Goal: Information Seeking & Learning: Learn about a topic

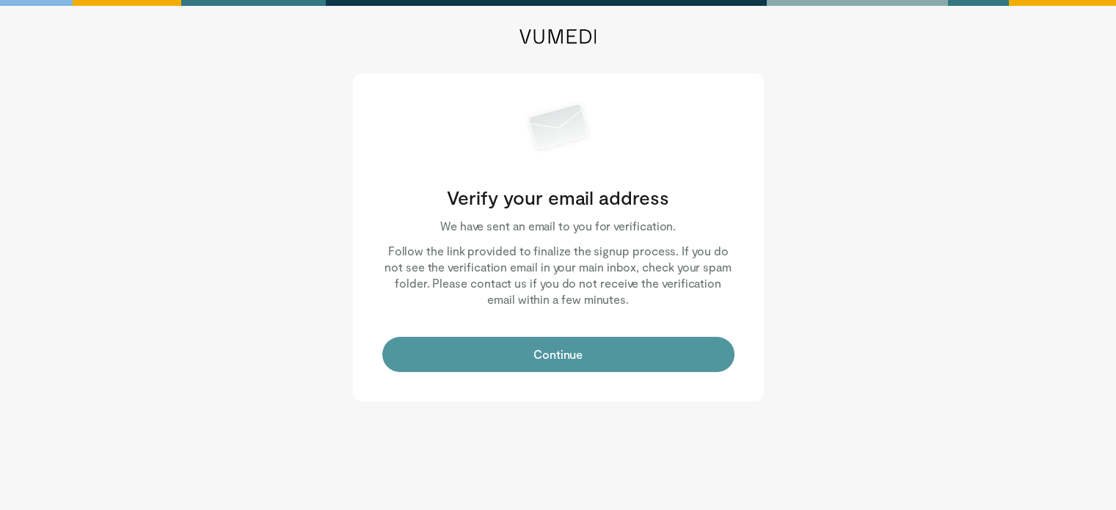
click at [533, 354] on button "Continue" at bounding box center [558, 354] width 352 height 35
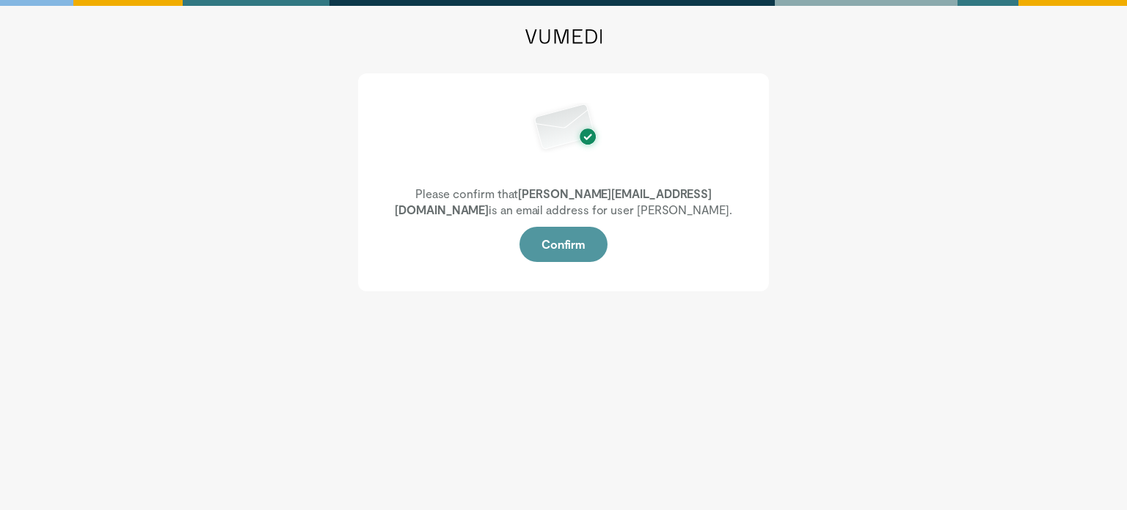
click at [572, 240] on button "Confirm" at bounding box center [564, 244] width 88 height 35
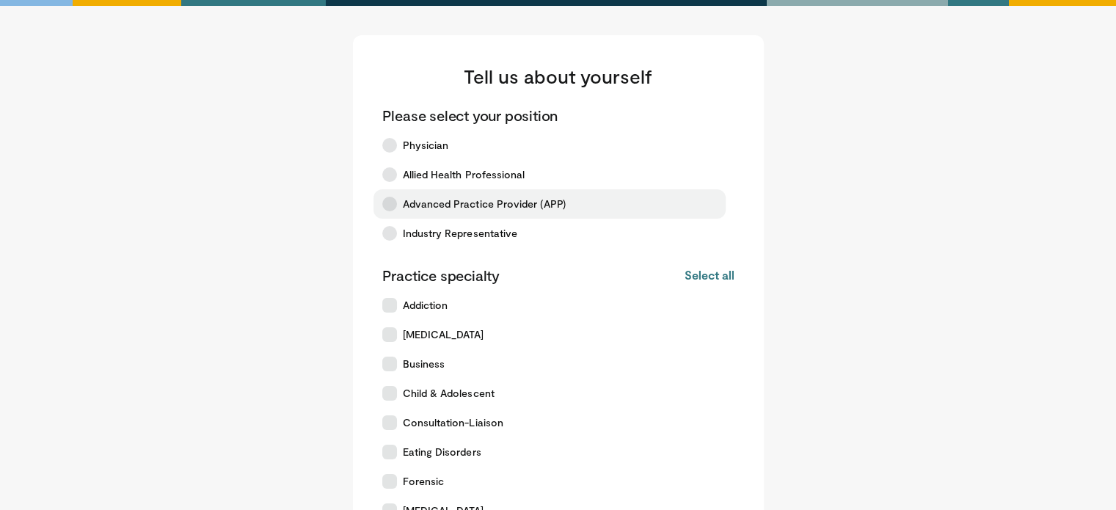
click at [393, 211] on label "Advanced Practice Provider (APP)" at bounding box center [550, 203] width 352 height 29
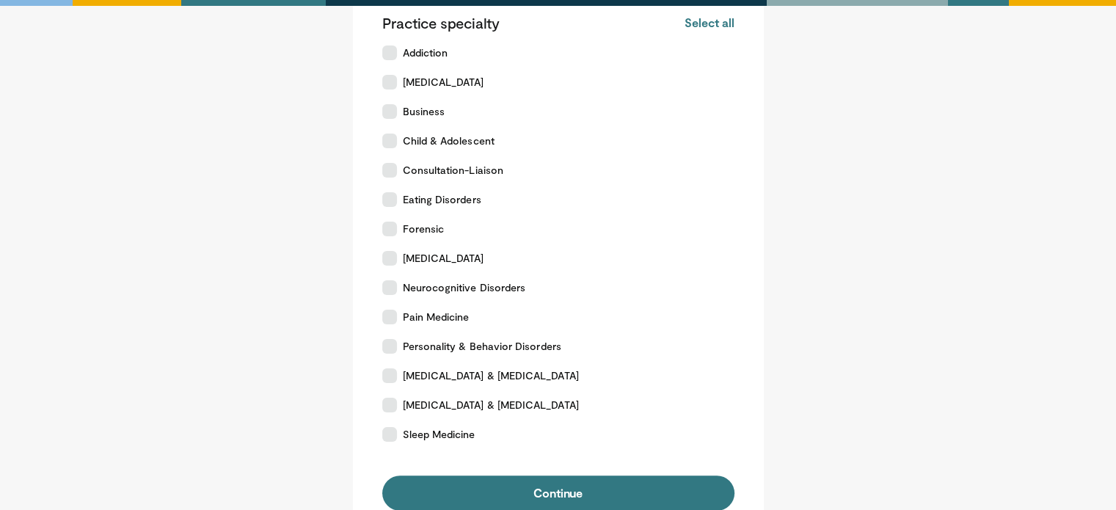
scroll to position [255, 0]
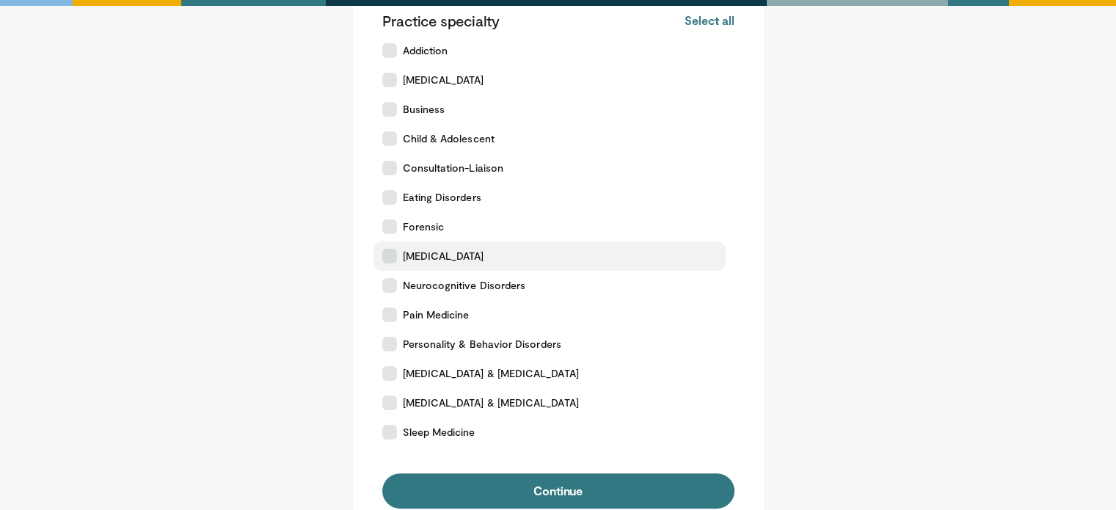
click at [391, 262] on icon at bounding box center [389, 256] width 15 height 15
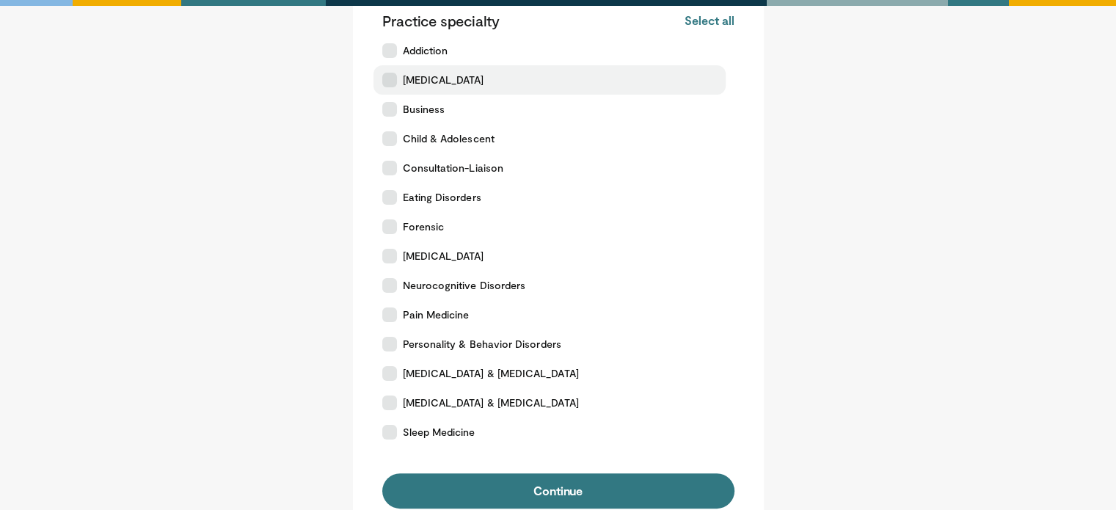
click at [390, 79] on icon at bounding box center [389, 80] width 15 height 15
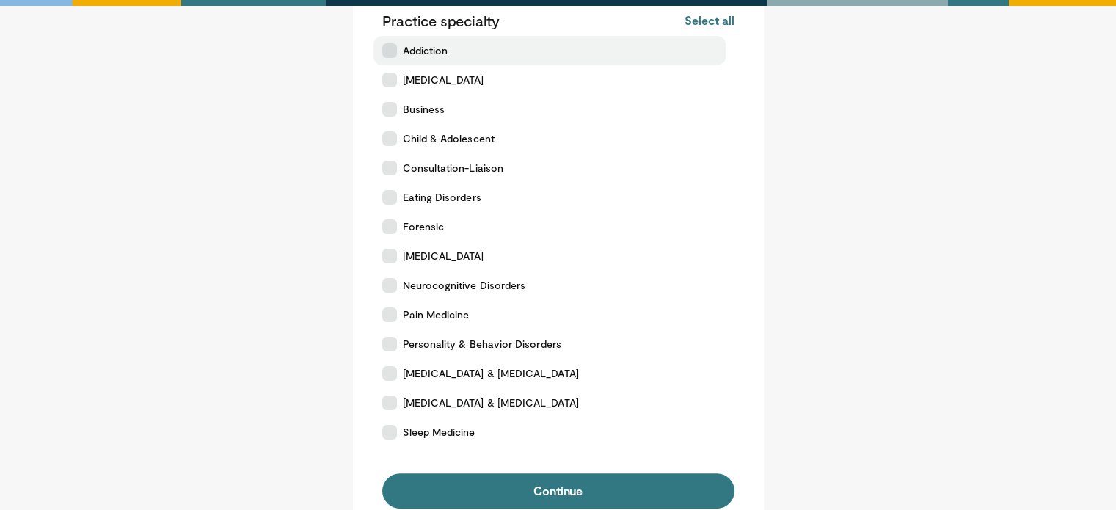
click at [389, 55] on icon at bounding box center [389, 50] width 15 height 15
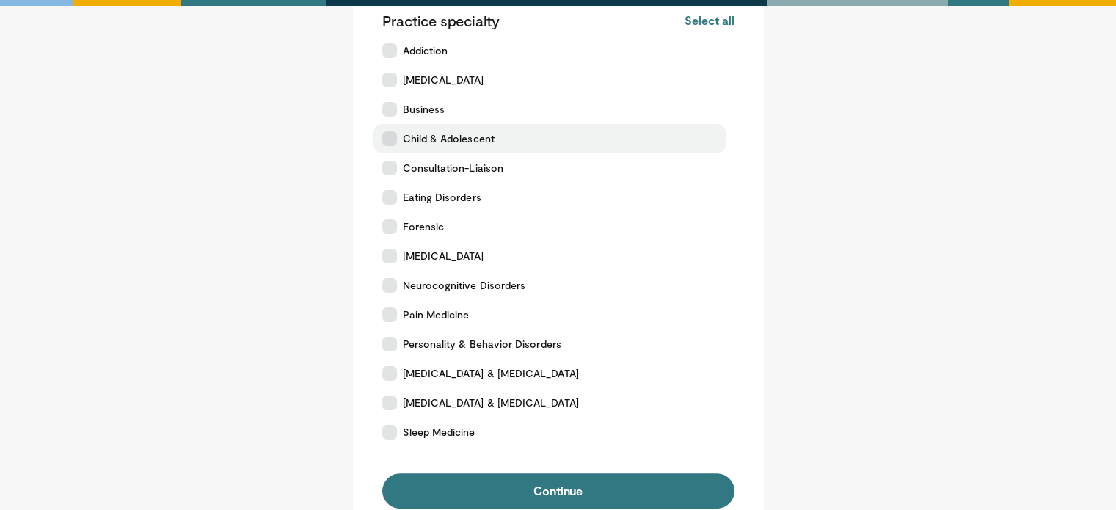
click at [388, 142] on icon at bounding box center [389, 138] width 15 height 15
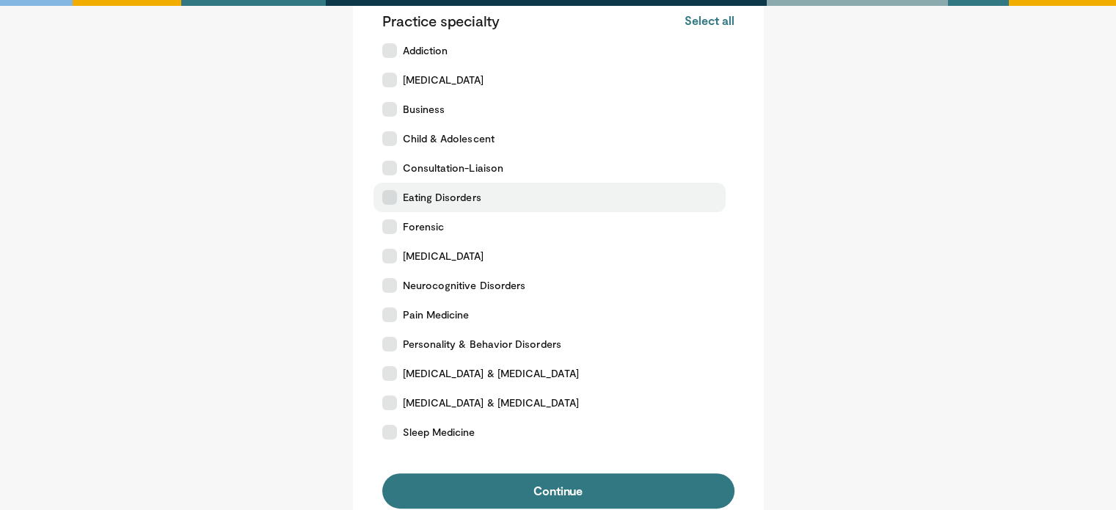
click at [393, 189] on label "Eating Disorders" at bounding box center [550, 197] width 352 height 29
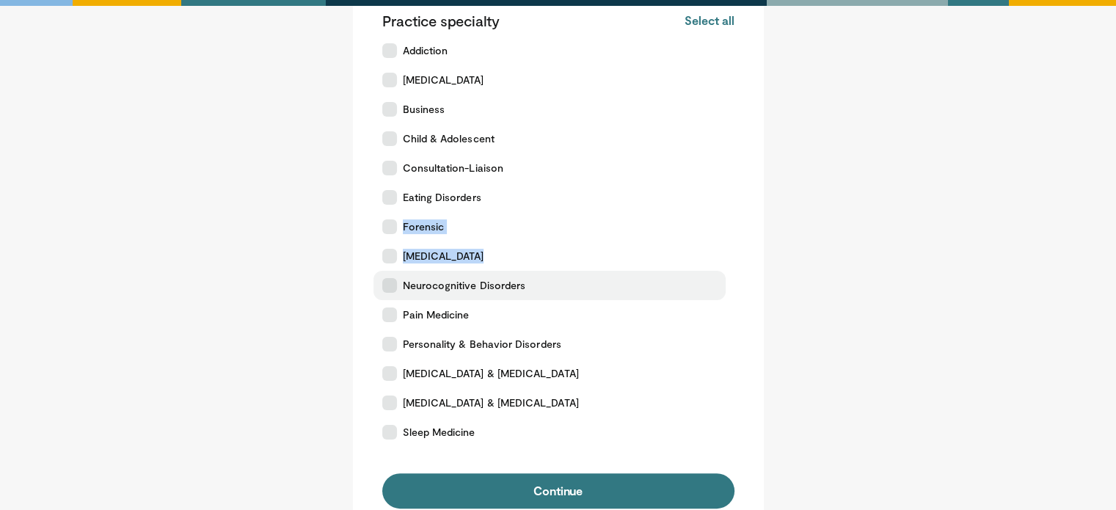
drag, startPoint x: 393, startPoint y: 226, endPoint x: 393, endPoint y: 284, distance: 58.0
click at [393, 284] on div "Practice specialty Select all Deselect all Addiction Anxiety Disorders Business…" at bounding box center [558, 229] width 352 height 436
click at [393, 284] on icon at bounding box center [389, 285] width 15 height 15
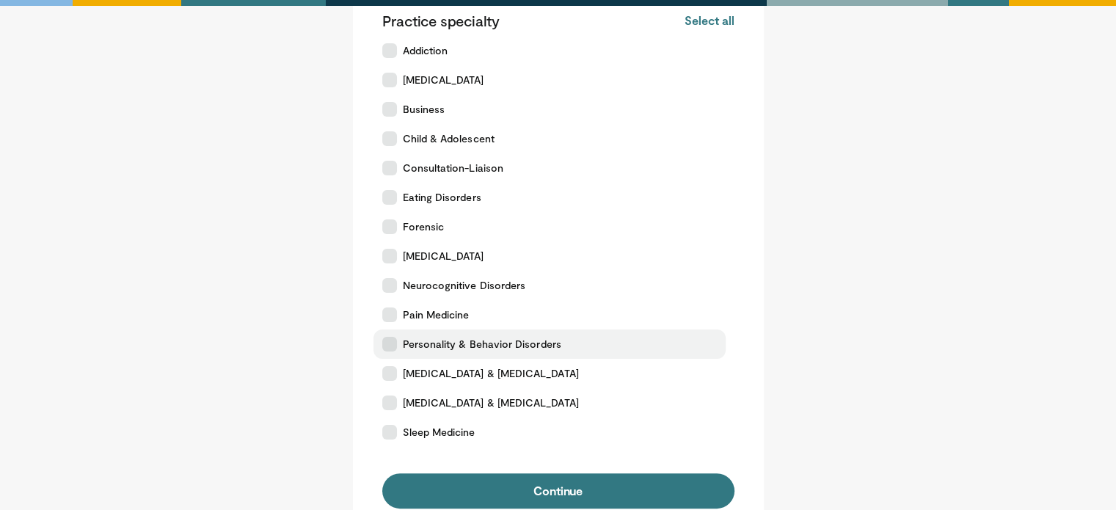
click at [399, 343] on label "Personality & Behavior Disorders" at bounding box center [550, 344] width 352 height 29
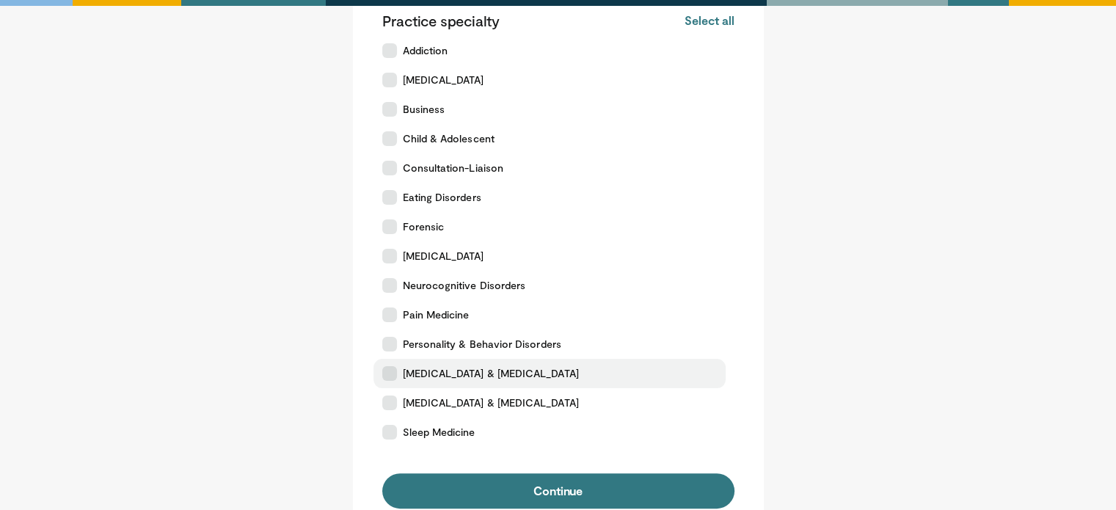
click at [397, 366] on label "[MEDICAL_DATA] & [MEDICAL_DATA]" at bounding box center [550, 373] width 352 height 29
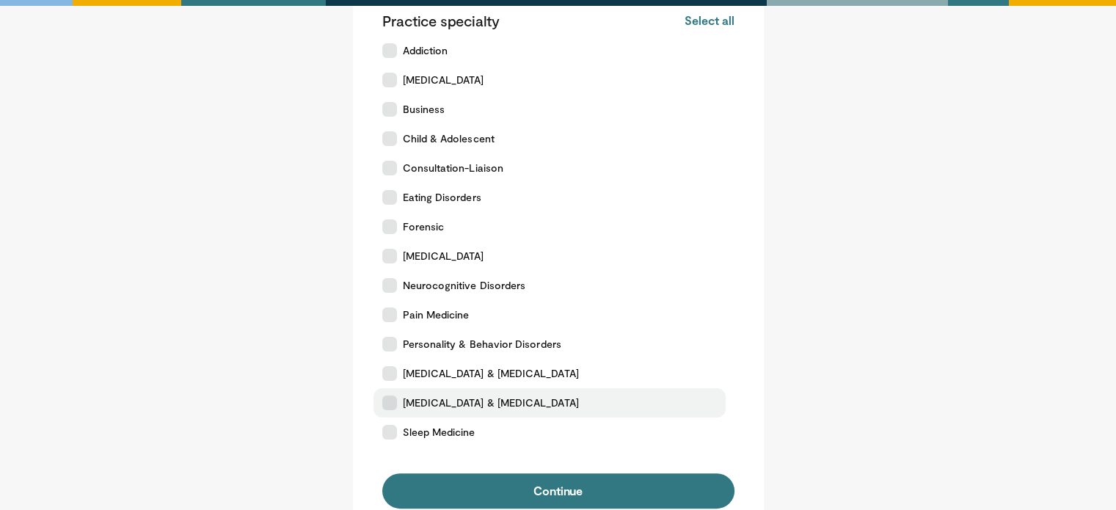
click at [387, 412] on label "[MEDICAL_DATA] & [MEDICAL_DATA]" at bounding box center [550, 402] width 352 height 29
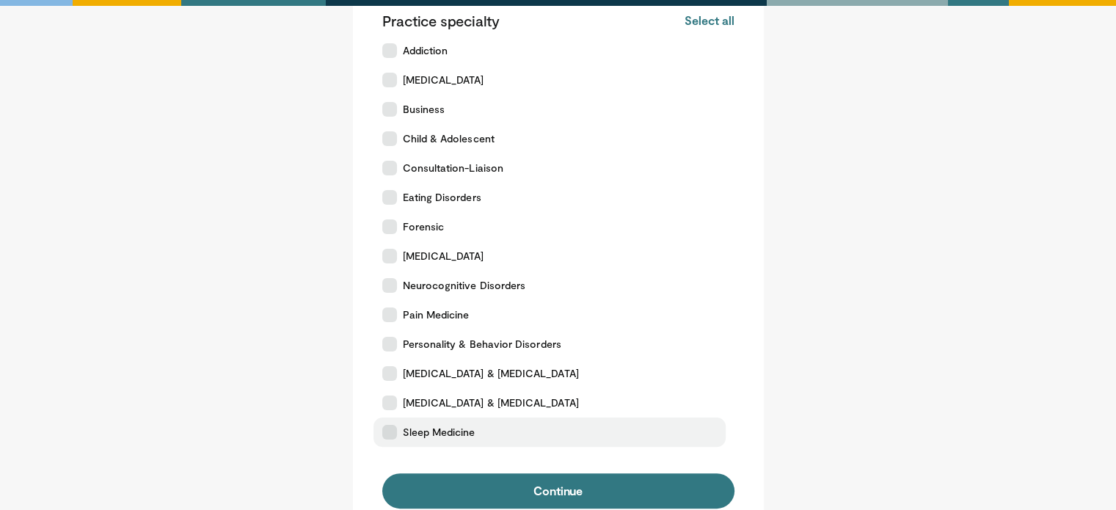
click at [387, 435] on icon at bounding box center [389, 432] width 15 height 15
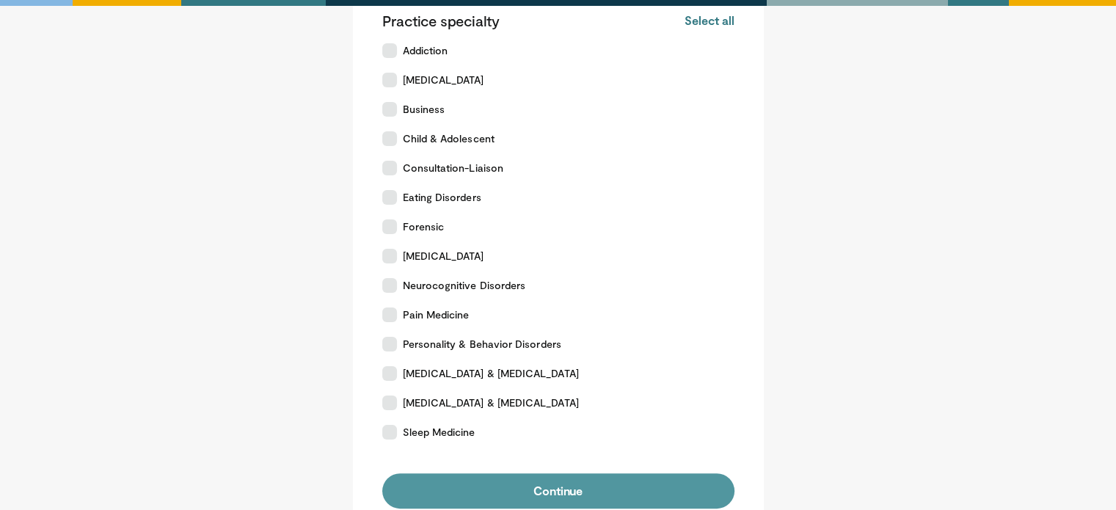
click at [511, 477] on button "Continue" at bounding box center [558, 490] width 352 height 35
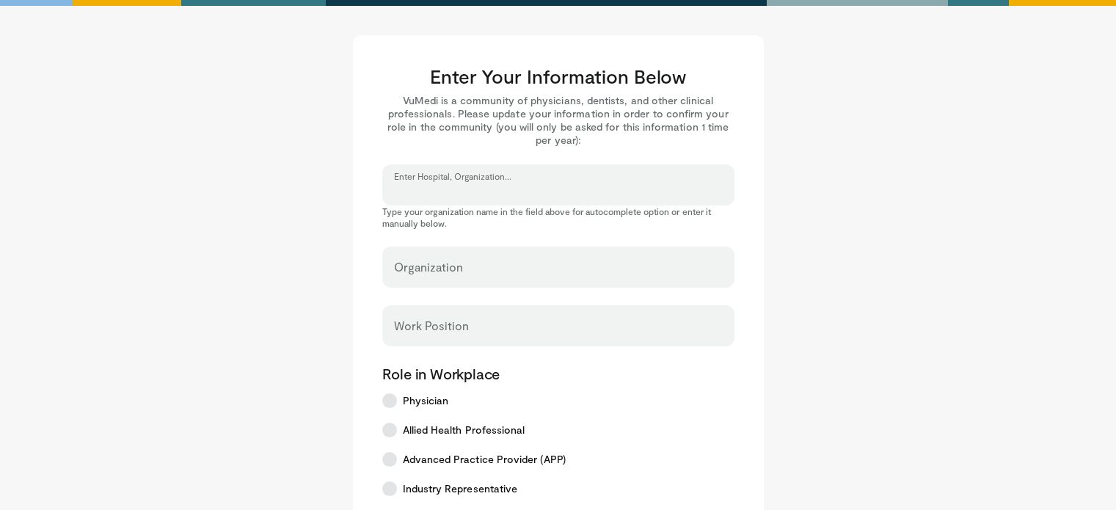
click at [506, 190] on input "Enter Hospital, Organization..." at bounding box center [558, 191] width 329 height 16
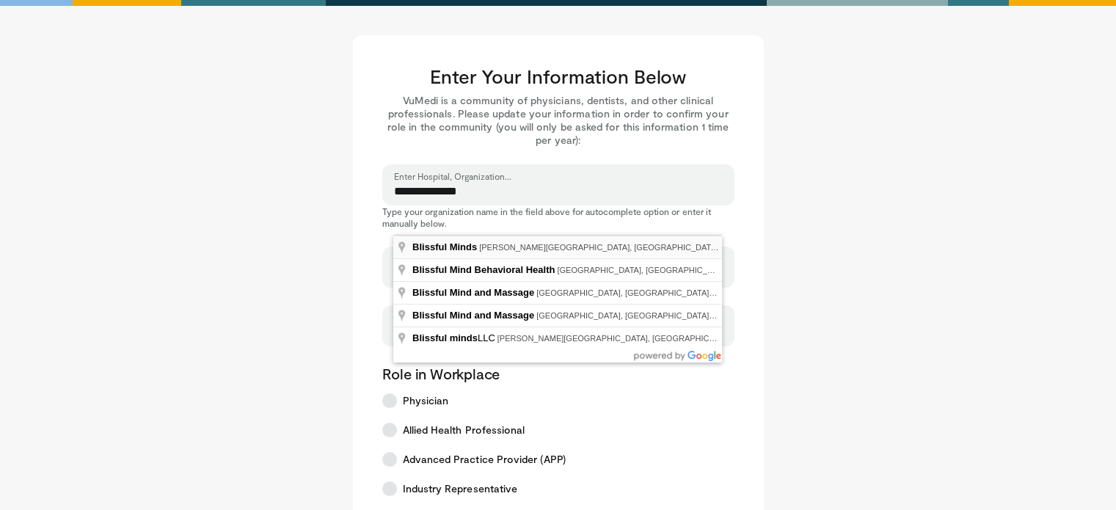
type input "**********"
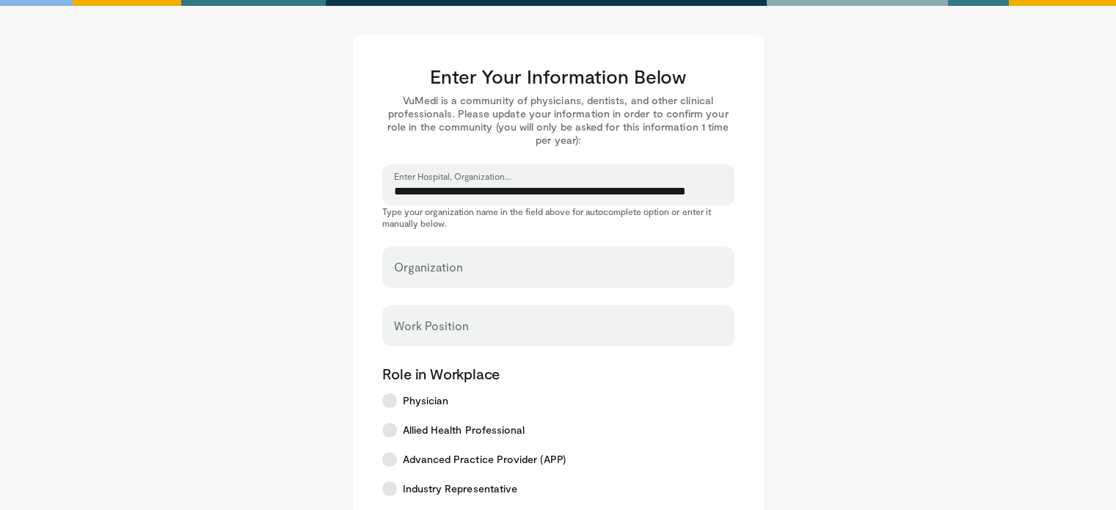
select select "**"
type input "**********"
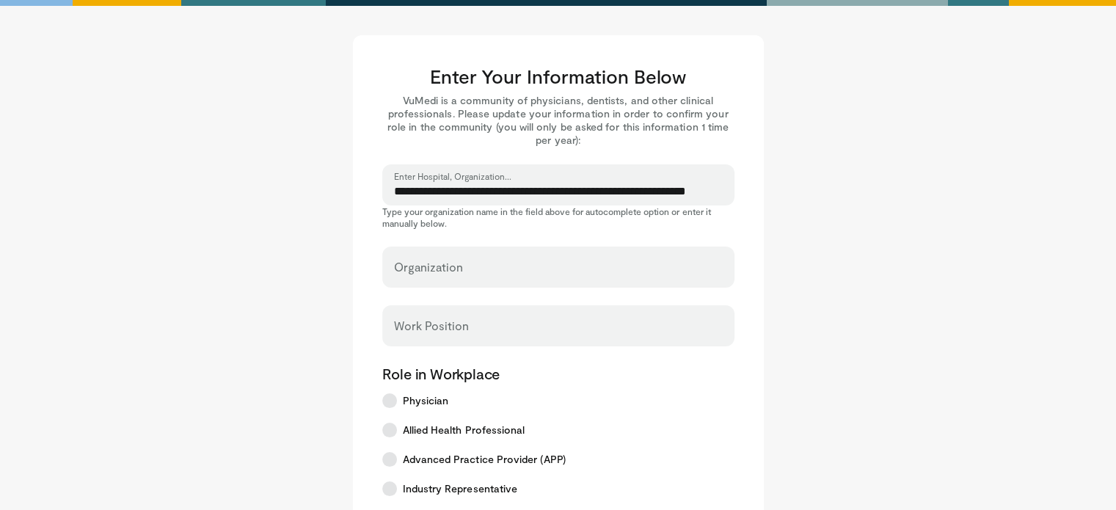
type input "*****"
click at [531, 319] on div "Work Position" at bounding box center [558, 325] width 352 height 41
click at [455, 332] on input "Work Position" at bounding box center [558, 332] width 329 height 16
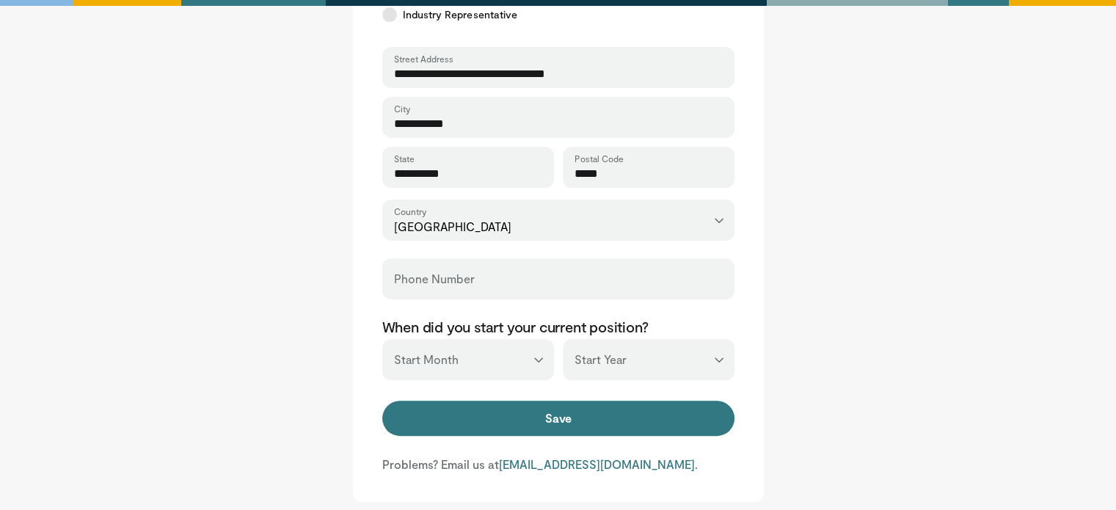
scroll to position [470, 0]
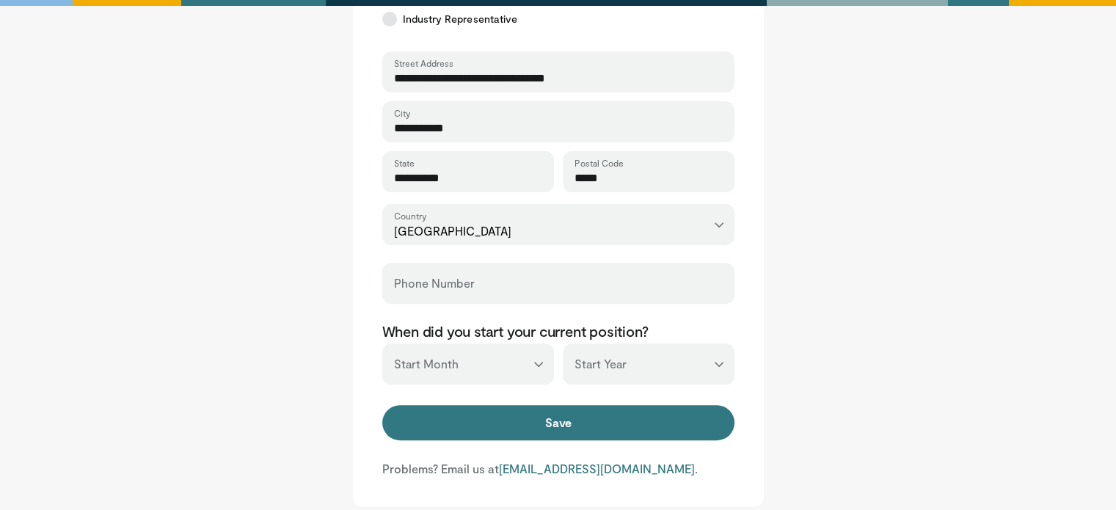
type input "*****"
click at [489, 280] on div "Phone Number" at bounding box center [558, 283] width 352 height 41
click at [430, 288] on input "Phone Number" at bounding box center [558, 290] width 329 height 16
type input "**********"
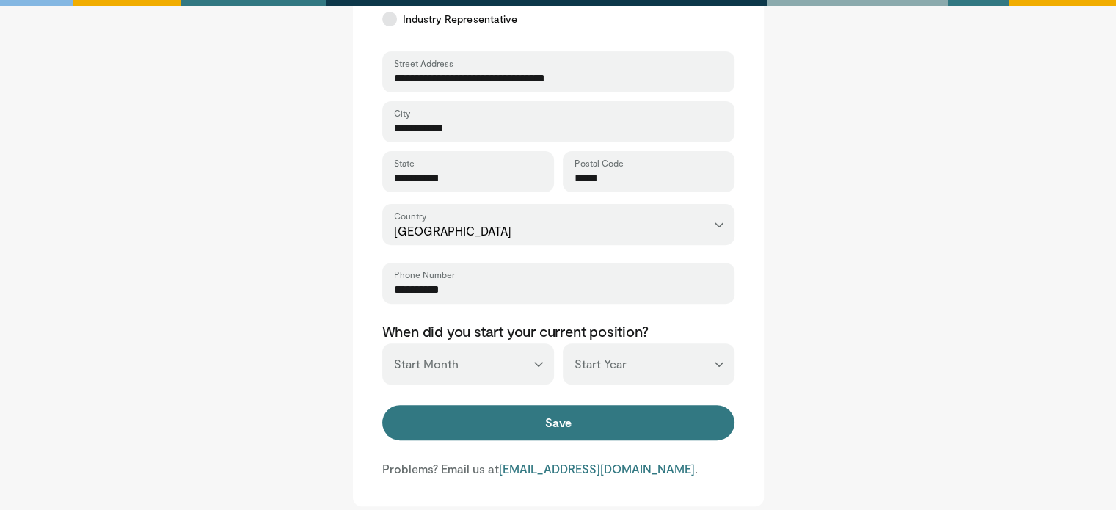
click at [543, 360] on select "*** ******* ******** ***** ***** *** **** **** ****** ********* ******* *******…" at bounding box center [468, 363] width 172 height 41
select select "**"
click at [382, 343] on select "*** ******* ******** ***** ***** *** **** **** ****** ********* ******* *******…" at bounding box center [468, 363] width 172 height 41
click at [721, 362] on select "*** **** **** **** **** **** **** **** **** **** **** **** **** **** **** **** …" at bounding box center [649, 363] width 172 height 41
select select "****"
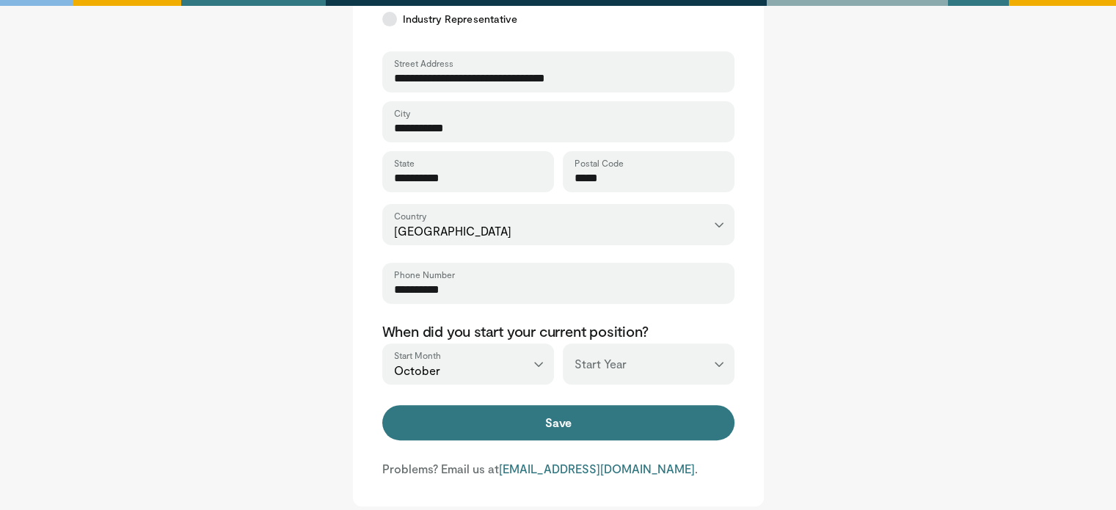
click at [563, 343] on select "*** **** **** **** **** **** **** **** **** **** **** **** **** **** **** **** …" at bounding box center [649, 363] width 172 height 41
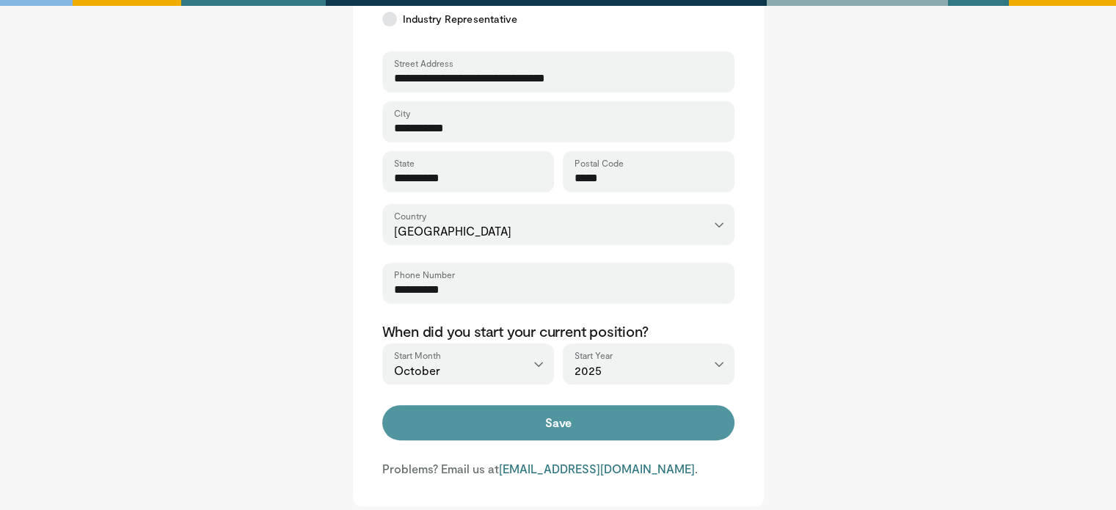
click at [625, 429] on button "Save" at bounding box center [558, 422] width 352 height 35
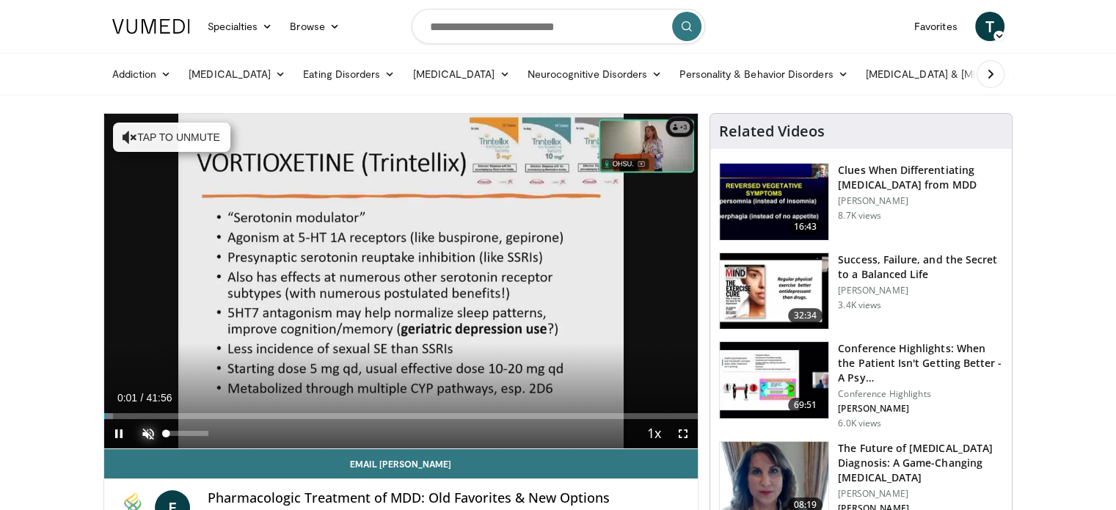
click at [144, 443] on span "Video Player" at bounding box center [148, 433] width 29 height 29
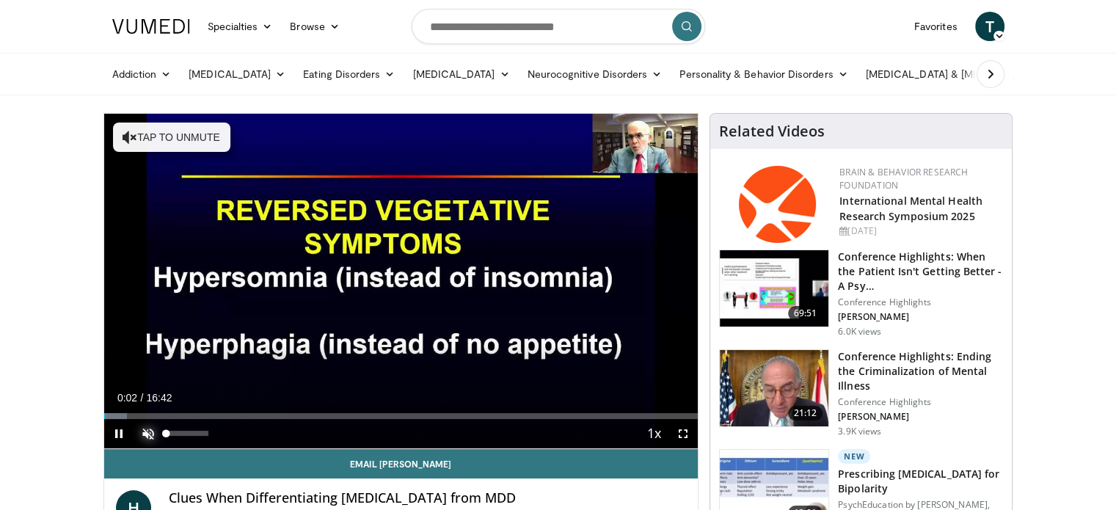
click at [148, 431] on span "Video Player" at bounding box center [148, 433] width 29 height 29
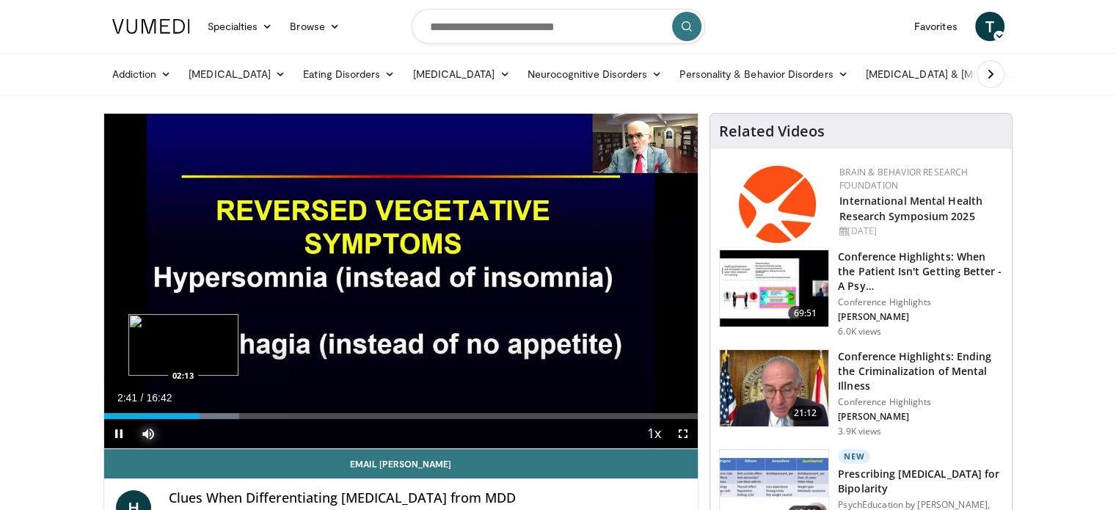
click at [182, 413] on div "Loaded : 22.75% 02:41 02:13" at bounding box center [401, 416] width 594 height 6
click at [175, 414] on div "Loaded : 0.00% 02:00 02:00" at bounding box center [401, 416] width 594 height 6
click at [152, 416] on div "02:00" at bounding box center [139, 416] width 71 height 6
click at [179, 413] on div "02:26" at bounding box center [147, 416] width 87 height 6
click at [179, 413] on video-js "**********" at bounding box center [401, 281] width 594 height 335
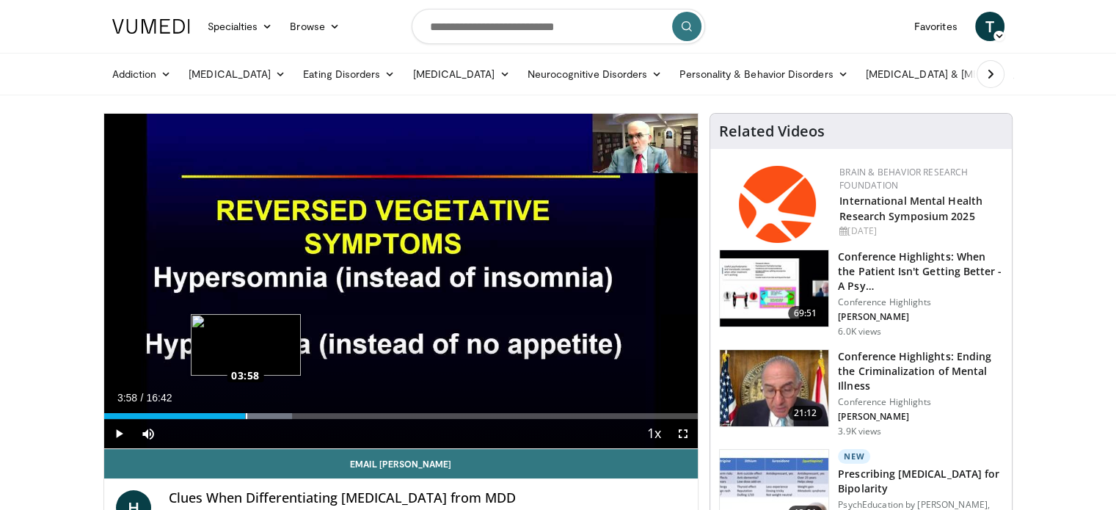
click at [245, 411] on div "Loaded : 31.66% 04:14 03:58" at bounding box center [401, 412] width 594 height 14
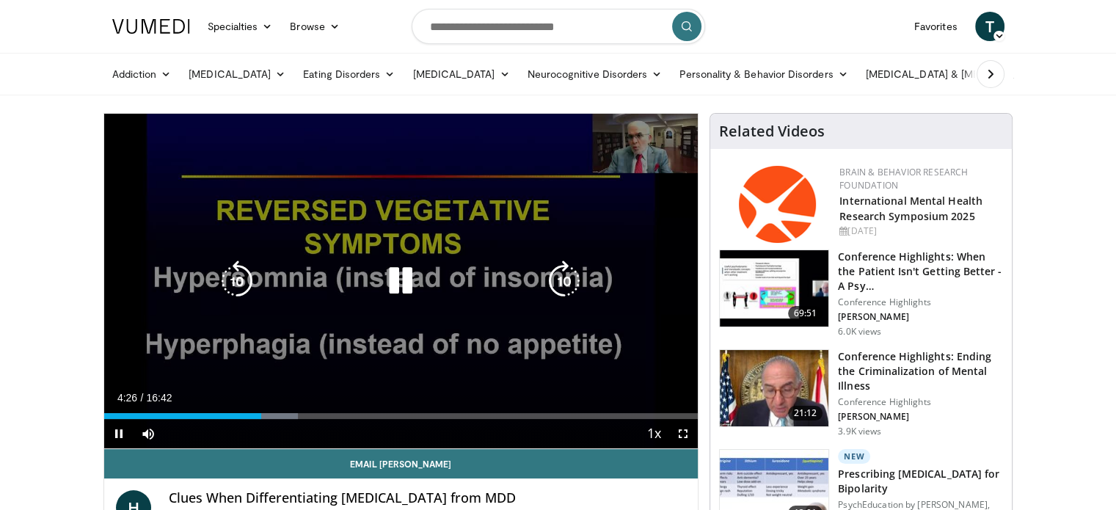
click at [377, 371] on div "10 seconds Tap to unmute" at bounding box center [401, 281] width 594 height 335
click at [433, 332] on div "10 seconds Tap to unmute" at bounding box center [401, 281] width 594 height 335
click at [443, 366] on div "10 seconds Tap to unmute" at bounding box center [401, 281] width 594 height 335
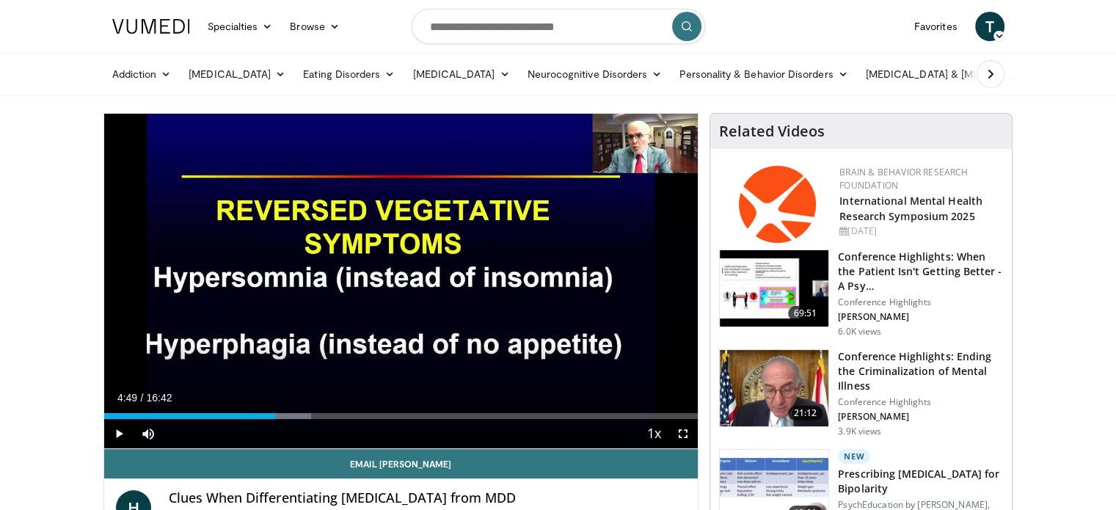
click at [443, 366] on div "10 seconds Tap to unmute" at bounding box center [401, 281] width 594 height 335
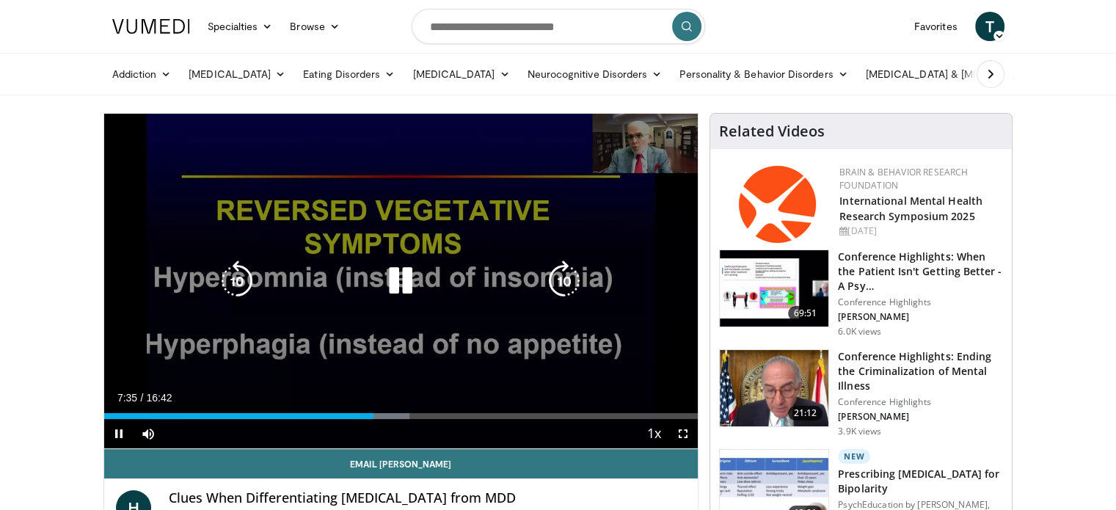
click at [398, 211] on div "10 seconds Tap to unmute" at bounding box center [401, 281] width 594 height 335
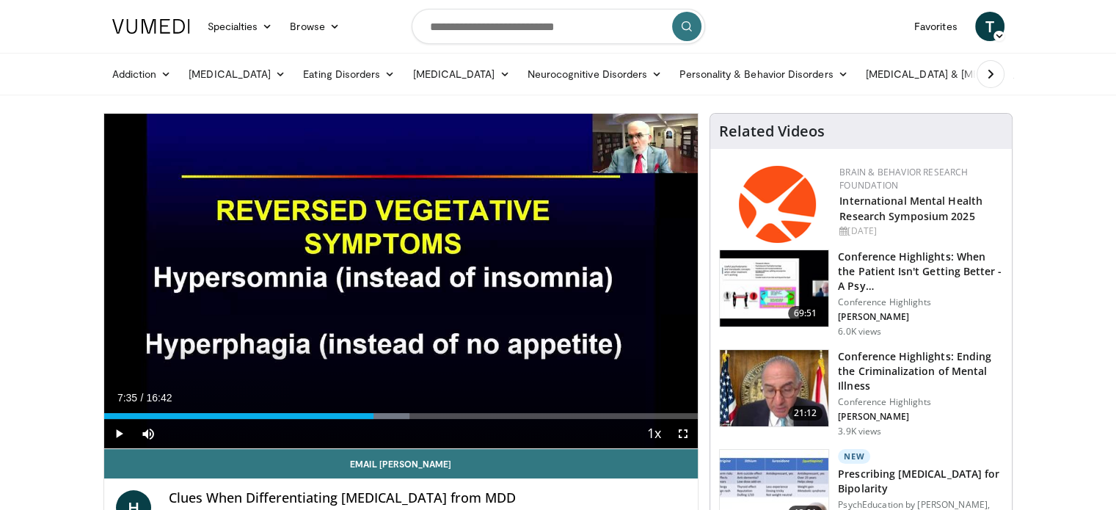
click at [398, 211] on div "10 seconds Tap to unmute" at bounding box center [401, 281] width 594 height 335
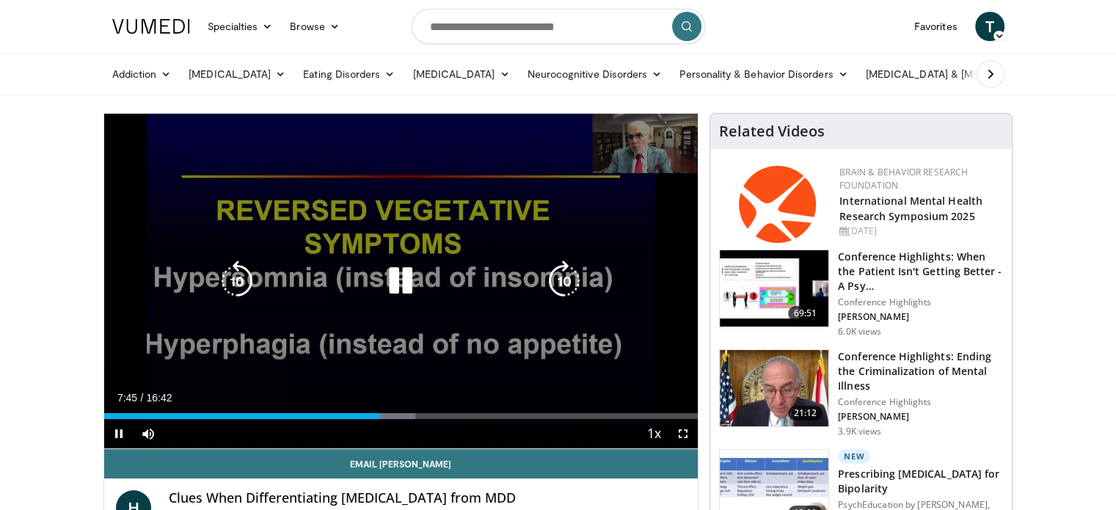
click at [572, 181] on div "10 seconds Tap to unmute" at bounding box center [401, 281] width 594 height 335
click at [391, 282] on icon "Video Player" at bounding box center [400, 281] width 41 height 41
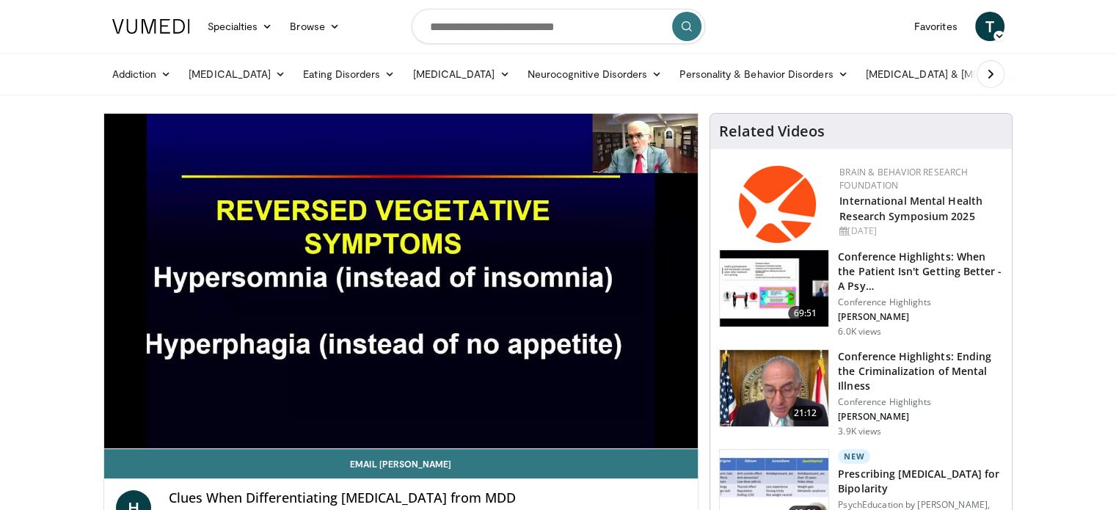
click at [509, 258] on div "10 seconds Tap to unmute" at bounding box center [401, 281] width 594 height 335
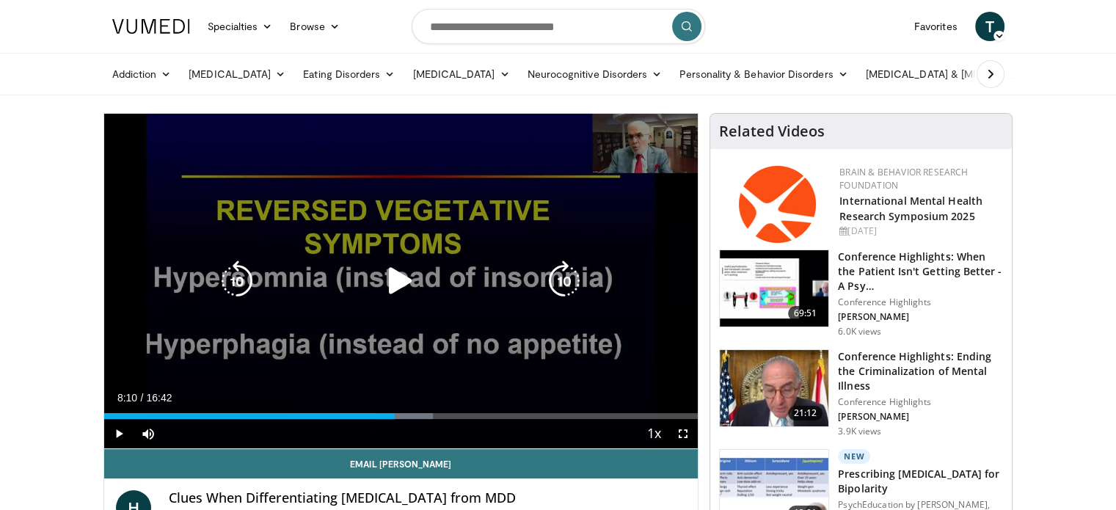
click at [487, 375] on div "10 seconds Tap to unmute" at bounding box center [401, 281] width 594 height 335
click at [498, 267] on div "Video Player" at bounding box center [400, 280] width 357 height 29
click at [484, 217] on div "10 seconds Tap to unmute" at bounding box center [401, 281] width 594 height 335
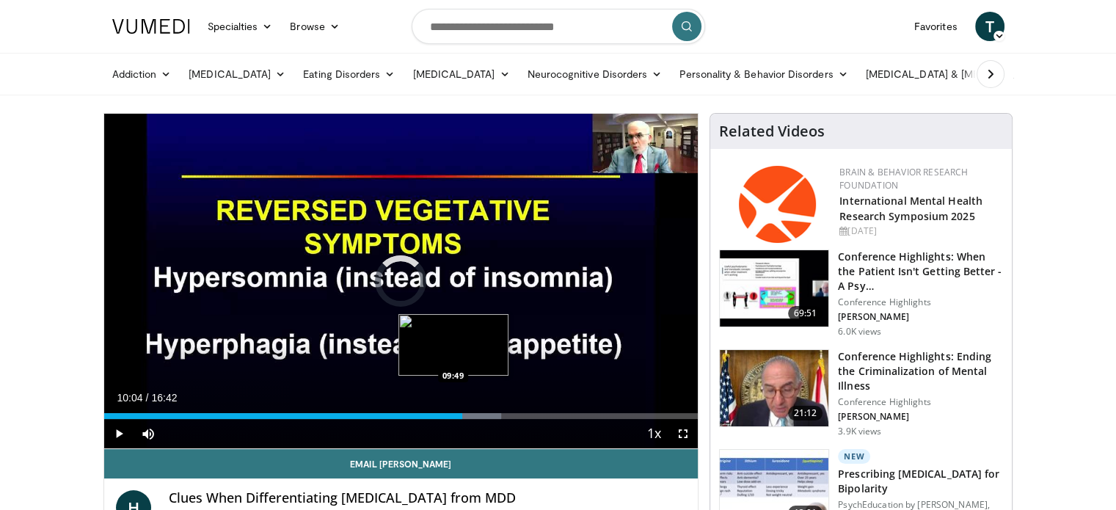
click at [452, 415] on div "10:04" at bounding box center [283, 416] width 358 height 6
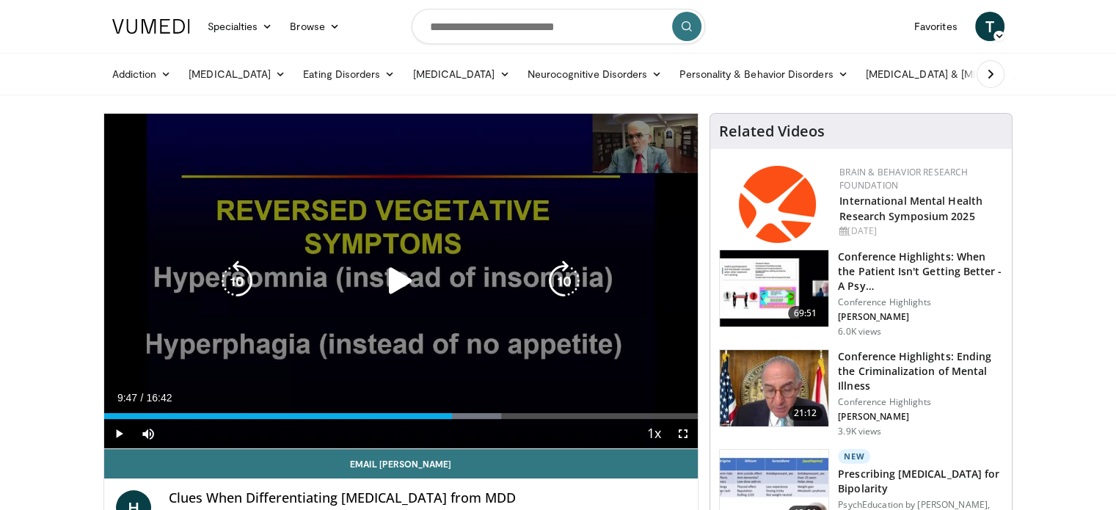
click at [388, 280] on icon "Video Player" at bounding box center [400, 281] width 41 height 41
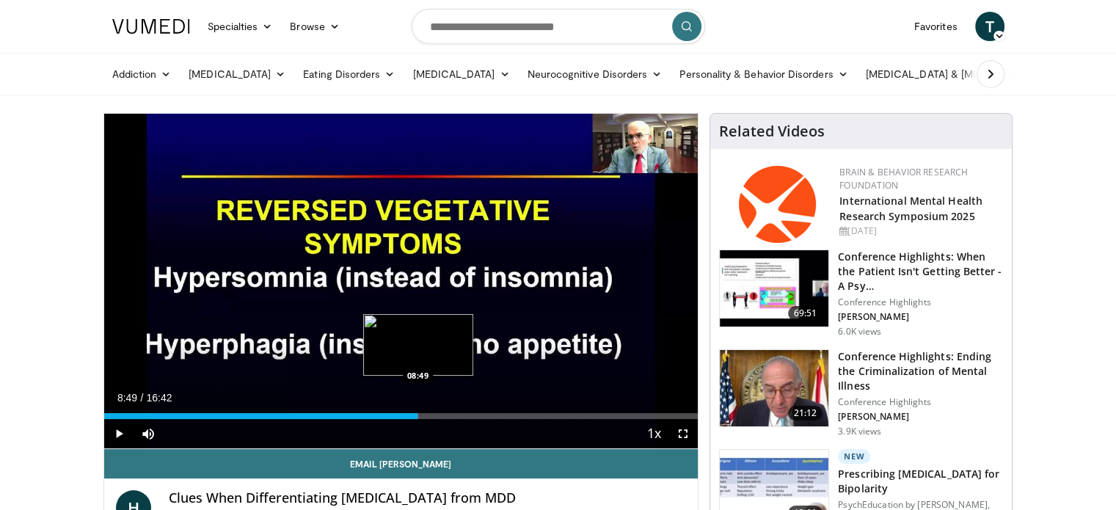
click at [417, 413] on div "08:49" at bounding box center [261, 416] width 314 height 6
click at [442, 417] on div "Loaded : 64.31% 09:30 09:31" at bounding box center [401, 416] width 594 height 6
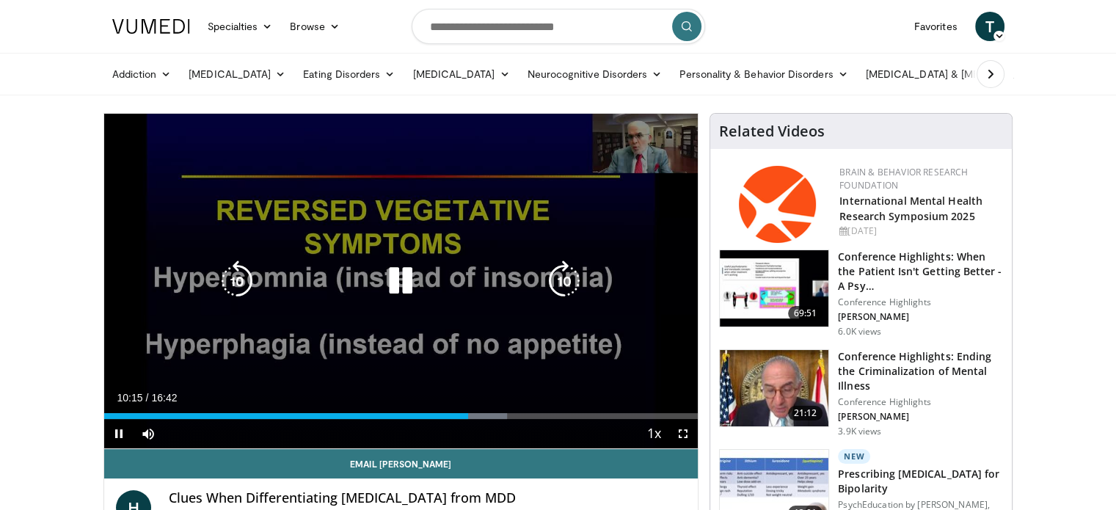
click at [599, 231] on div "10 seconds Tap to unmute" at bounding box center [401, 281] width 594 height 335
click at [628, 363] on div "10 seconds Tap to unmute" at bounding box center [401, 281] width 594 height 335
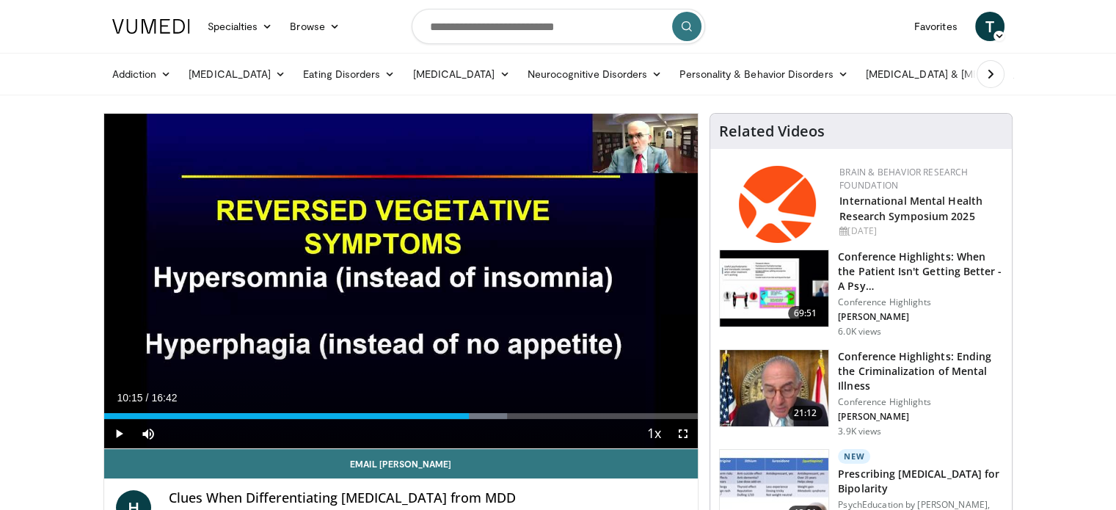
click at [628, 363] on div "10 seconds Tap to unmute" at bounding box center [401, 281] width 594 height 335
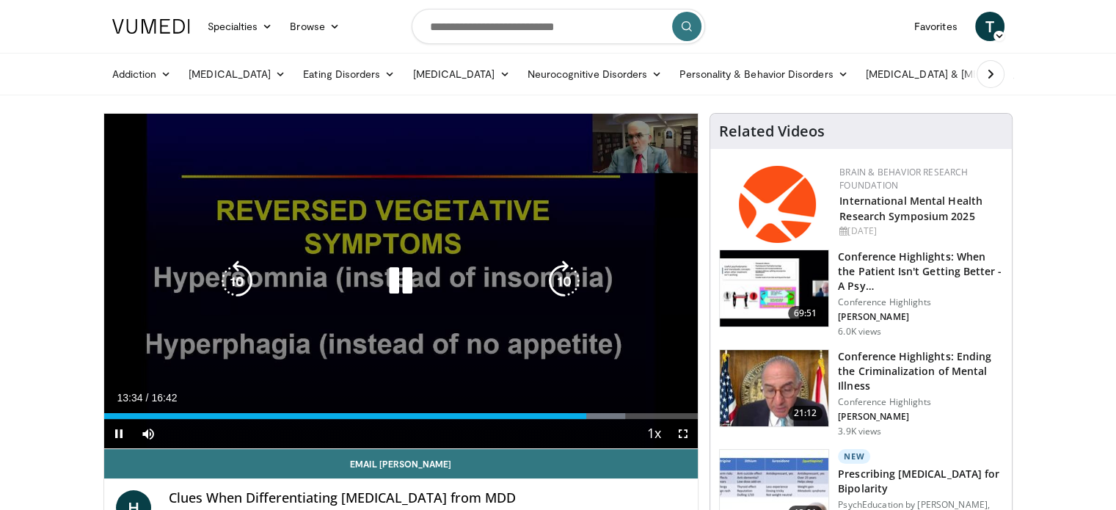
click at [598, 239] on div "10 seconds Tap to unmute" at bounding box center [401, 281] width 594 height 335
click at [586, 231] on div "10 seconds Tap to unmute" at bounding box center [401, 281] width 594 height 335
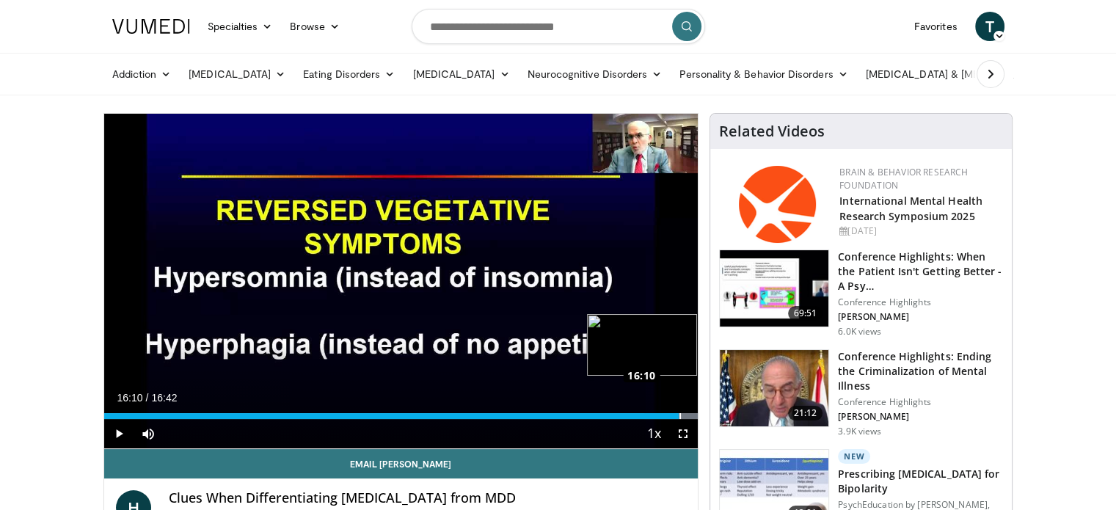
click at [678, 415] on div "Loaded : 100.00% 16:10 16:10" at bounding box center [401, 416] width 594 height 6
click at [668, 415] on video-js "**********" at bounding box center [401, 281] width 594 height 335
click at [683, 415] on div "Loaded : 100.00% 16:16 16:17" at bounding box center [401, 416] width 594 height 6
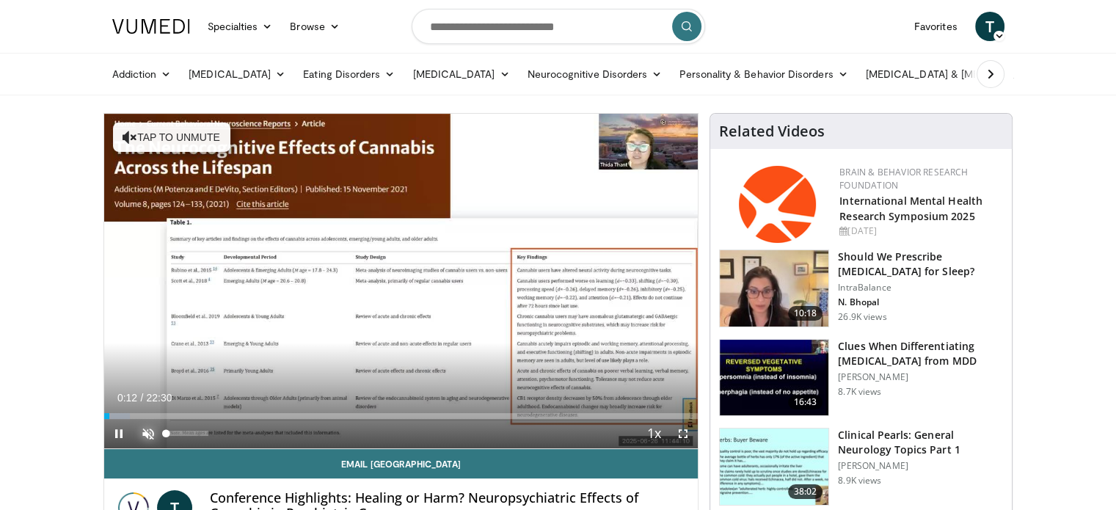
click at [147, 434] on span "Video Player" at bounding box center [148, 433] width 29 height 29
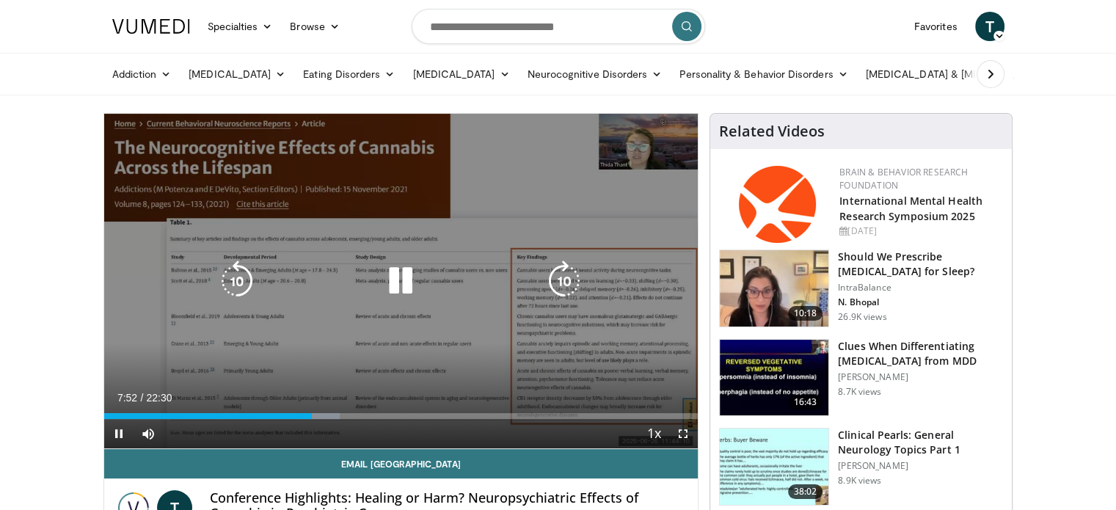
click at [517, 218] on div "10 seconds Tap to unmute" at bounding box center [401, 281] width 594 height 335
click at [463, 305] on div "10 seconds Tap to unmute" at bounding box center [401, 281] width 594 height 335
click at [401, 261] on icon "Video Player" at bounding box center [400, 281] width 41 height 41
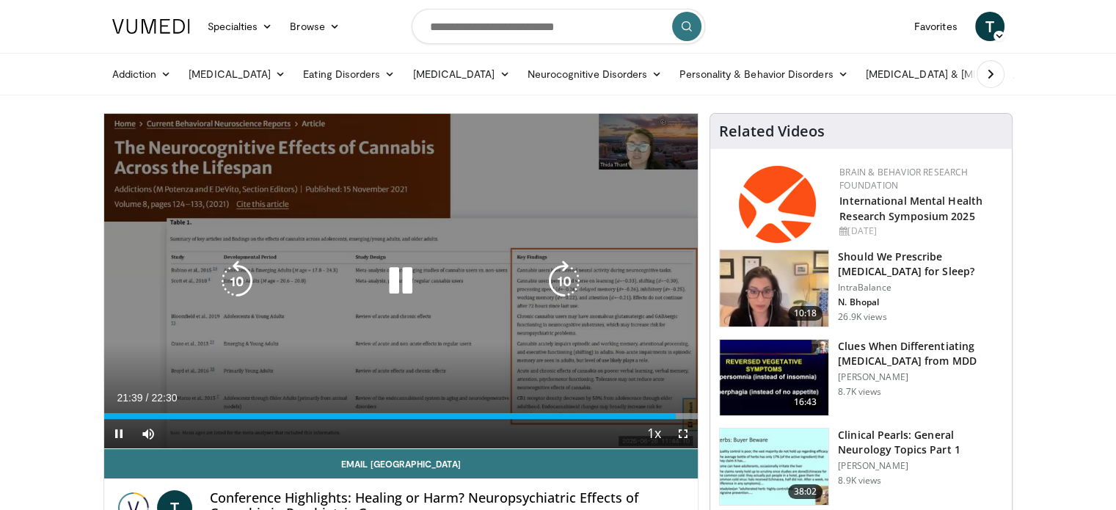
drag, startPoint x: 143, startPoint y: 98, endPoint x: 413, endPoint y: 284, distance: 328.2
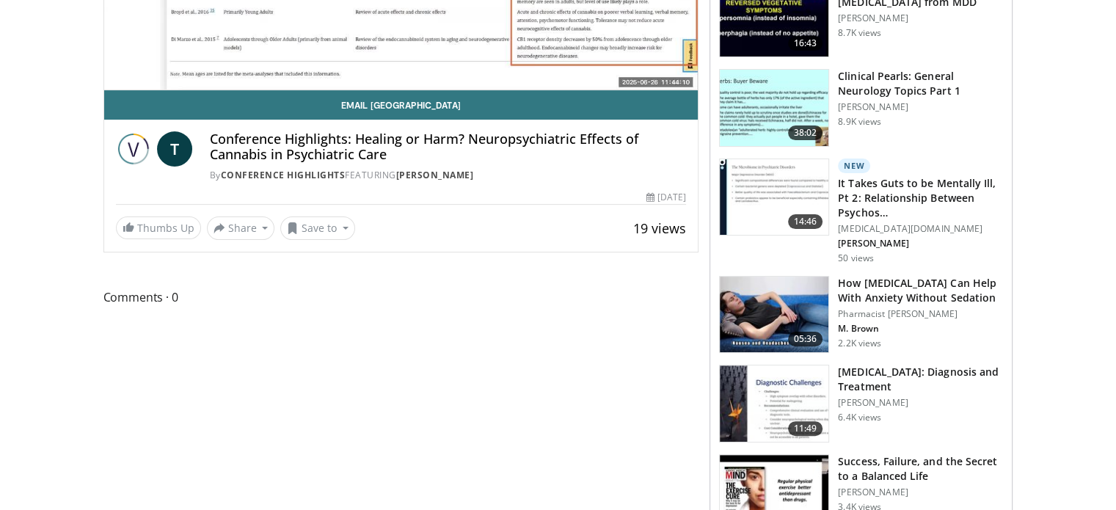
scroll to position [38, 0]
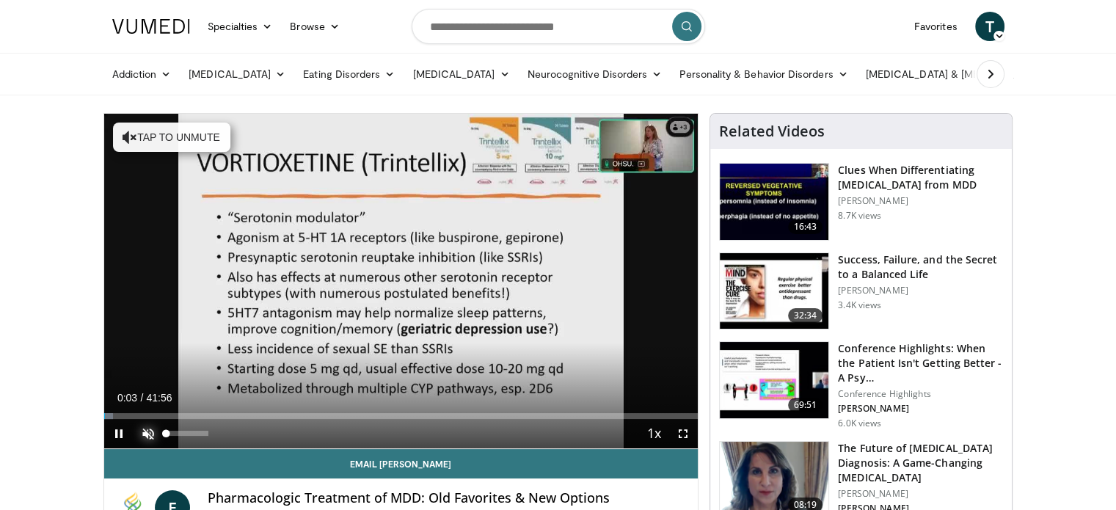
click at [147, 432] on span "Video Player" at bounding box center [148, 433] width 29 height 29
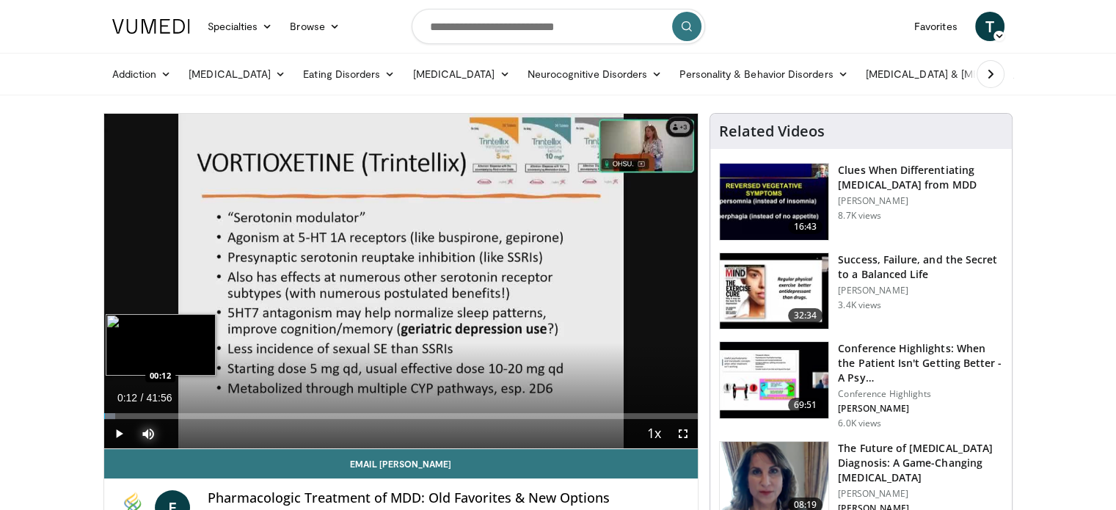
click at [106, 413] on div "Progress Bar" at bounding box center [110, 416] width 12 height 6
click at [154, 413] on div "Loaded : 12.22% 03:34 03:34" at bounding box center [401, 416] width 594 height 6
click at [171, 415] on div "Loaded : 14.71% 04:45 04:45" at bounding box center [401, 416] width 594 height 6
click at [145, 413] on div "Loaded : 7.15% 02:53 02:53" at bounding box center [401, 416] width 594 height 6
click at [135, 413] on div "02:13" at bounding box center [120, 416] width 32 height 6
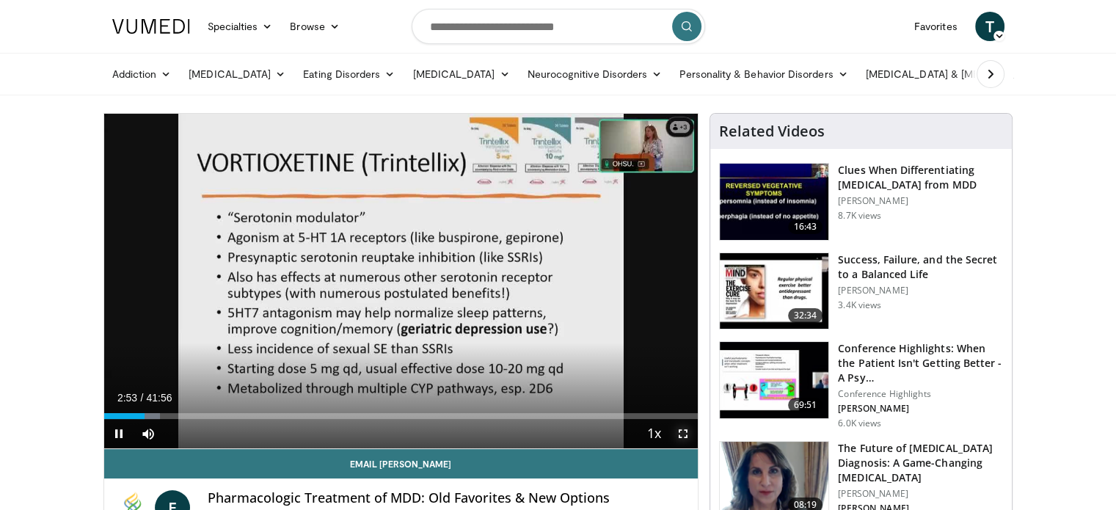
click at [677, 434] on span "Video Player" at bounding box center [683, 433] width 29 height 29
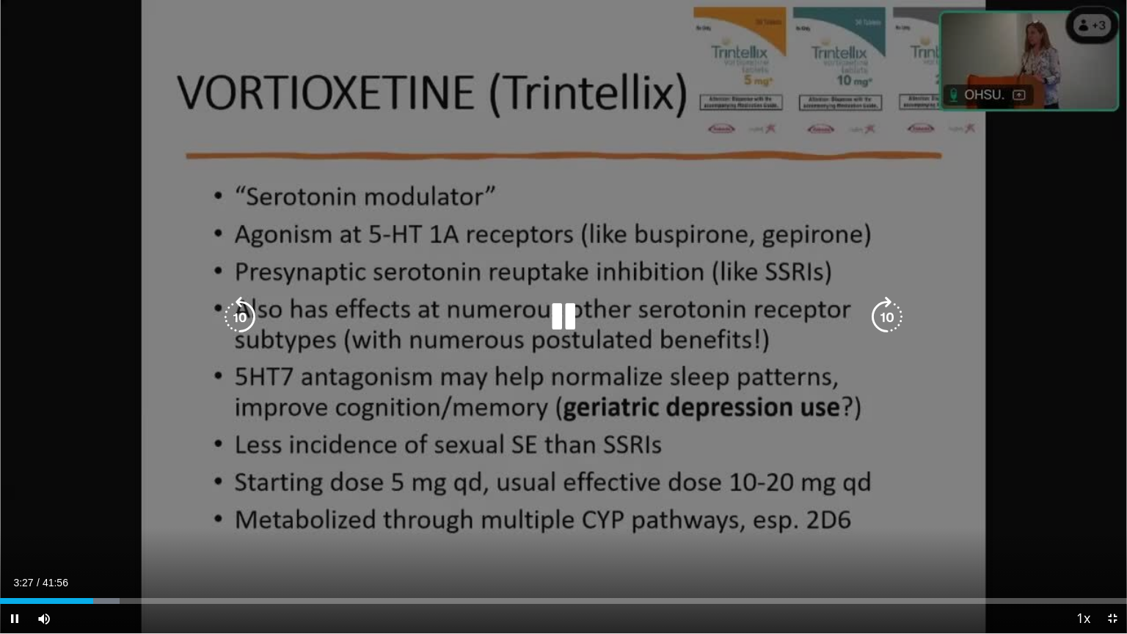
click at [84, 509] on video-js "**********" at bounding box center [563, 317] width 1127 height 634
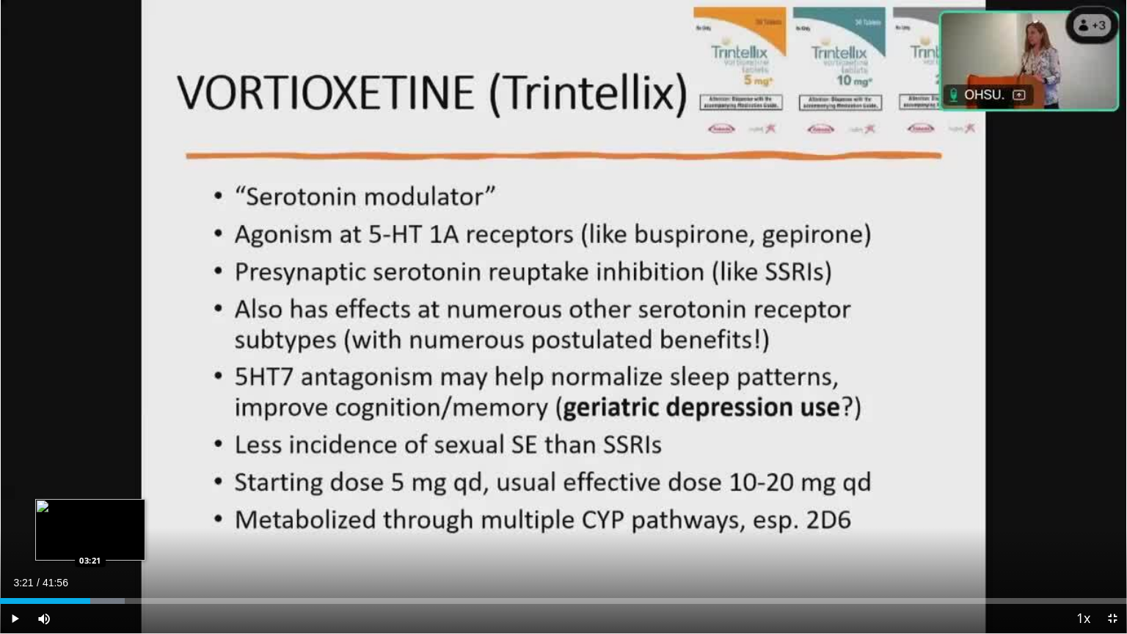
click at [90, 509] on div "Loaded : 11.04% 03:21 03:21" at bounding box center [563, 597] width 1127 height 14
click at [83, 509] on div "03:06" at bounding box center [46, 601] width 92 height 6
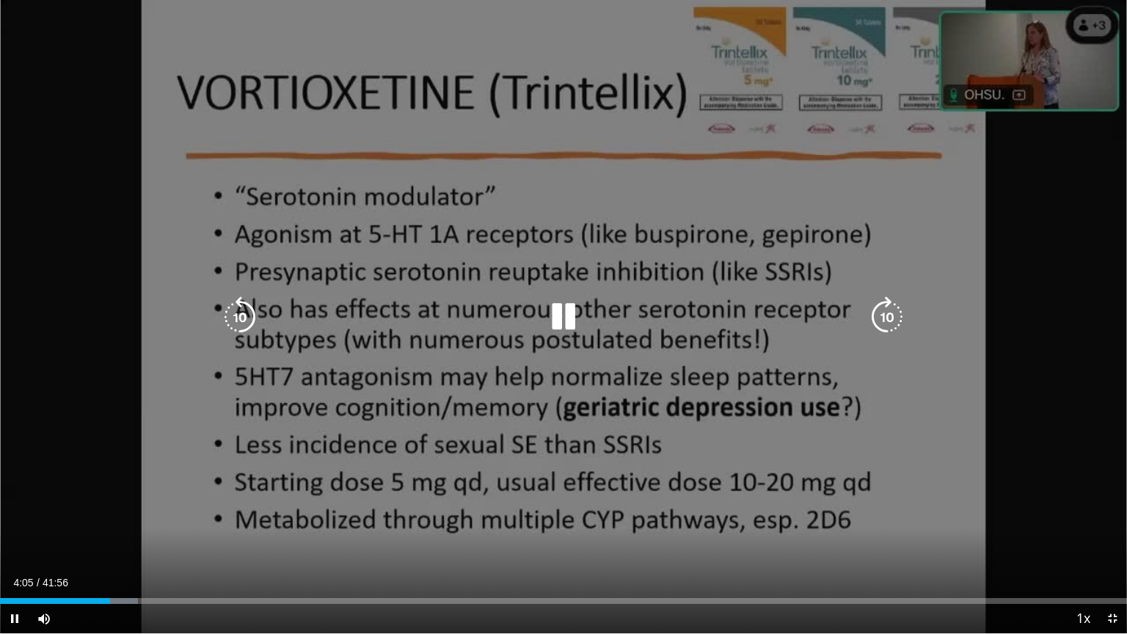
click at [713, 361] on div "10 seconds Tap to unmute" at bounding box center [563, 316] width 1127 height 633
click at [464, 477] on div "10 seconds Tap to unmute" at bounding box center [563, 316] width 1127 height 633
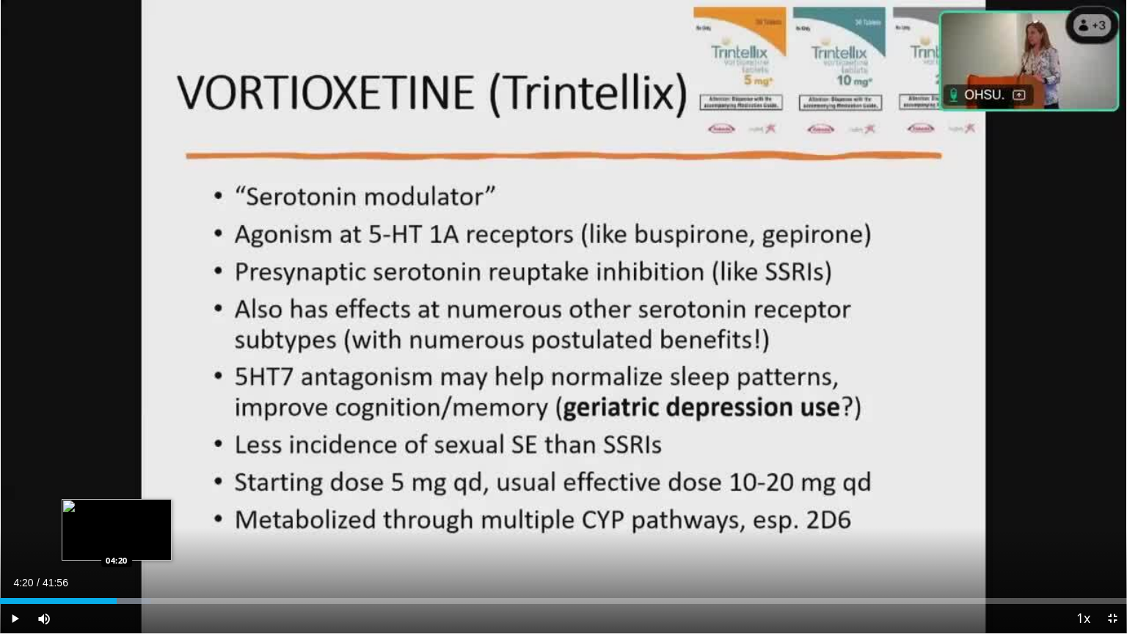
click at [117, 509] on div "Loaded : 13.40% 04:20 04:20" at bounding box center [563, 601] width 1127 height 6
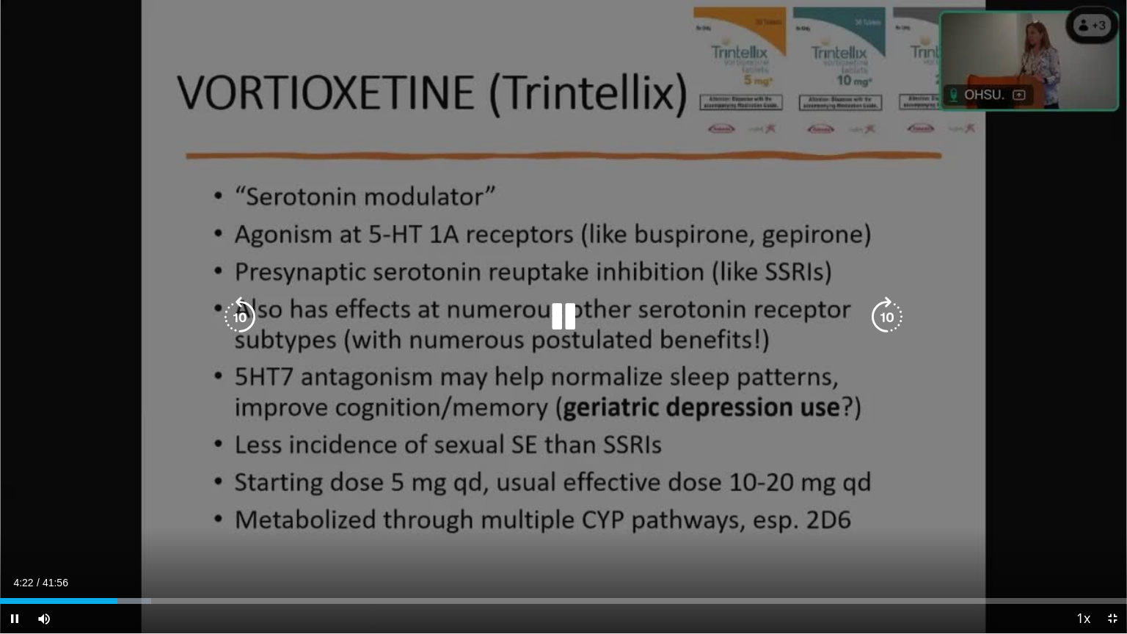
click at [310, 509] on div "10 seconds Tap to unmute" at bounding box center [563, 316] width 1127 height 633
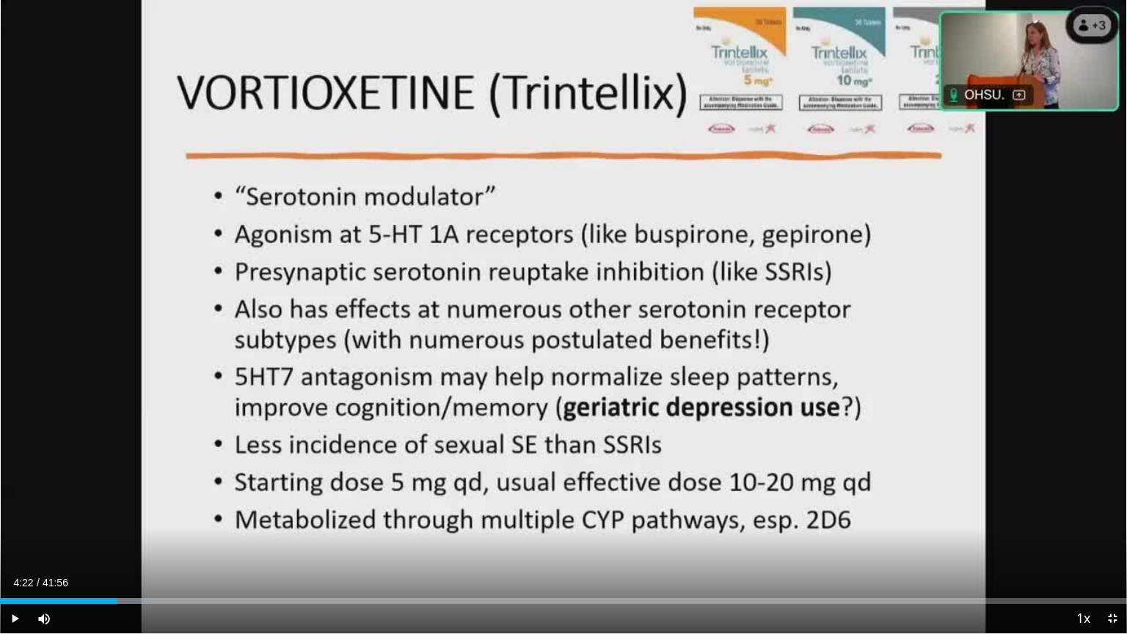
click at [753, 373] on div "10 seconds Tap to unmute" at bounding box center [563, 316] width 1127 height 633
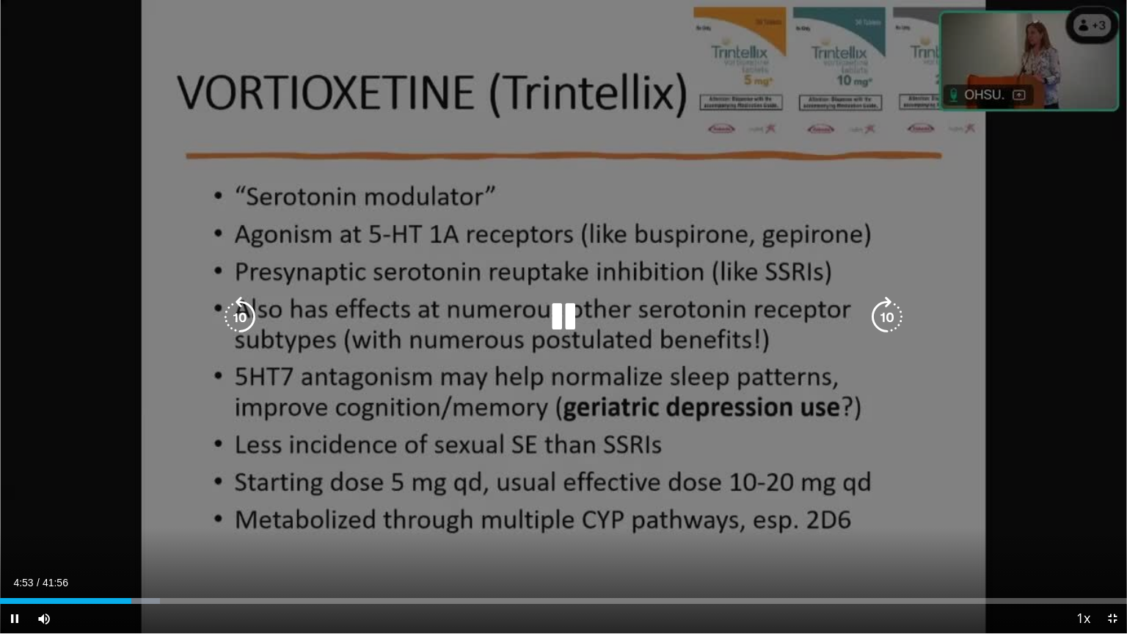
click at [856, 320] on div "Video Player" at bounding box center [563, 316] width 677 height 29
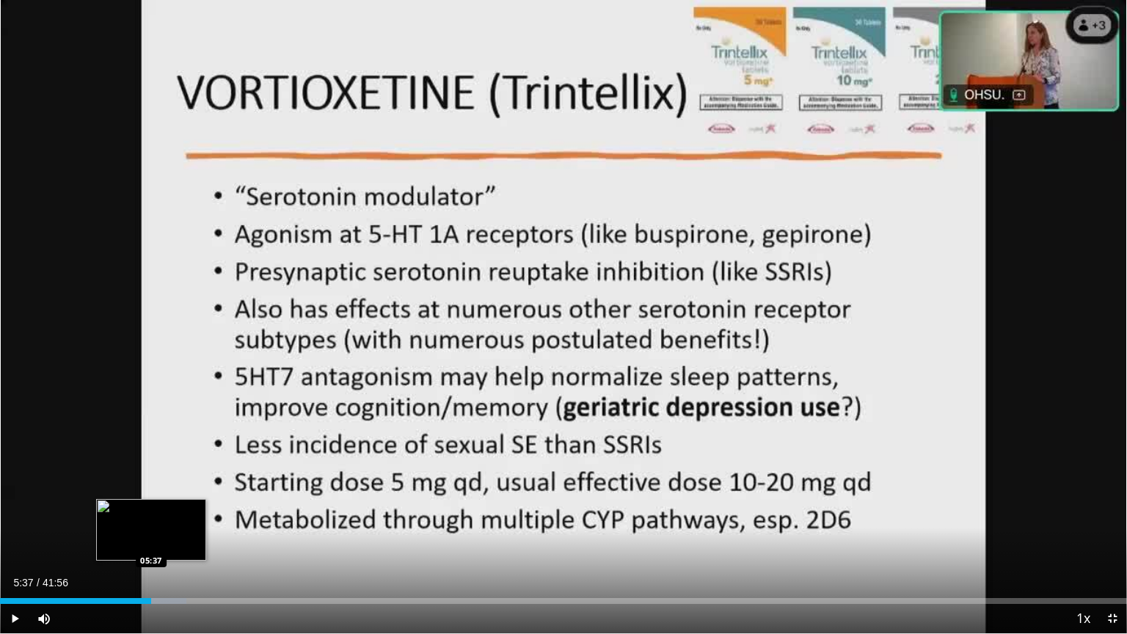
click at [150, 509] on div "05:51" at bounding box center [75, 601] width 151 height 6
click at [138, 509] on div "05:09" at bounding box center [69, 601] width 139 height 6
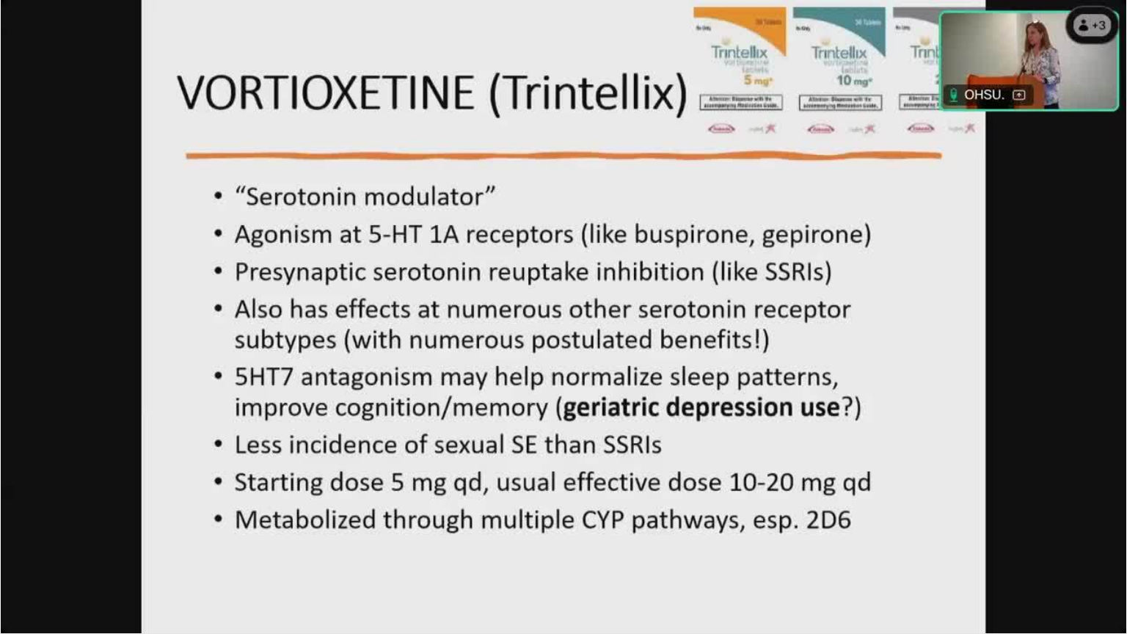
click at [123, 509] on video-js "**********" at bounding box center [563, 317] width 1127 height 634
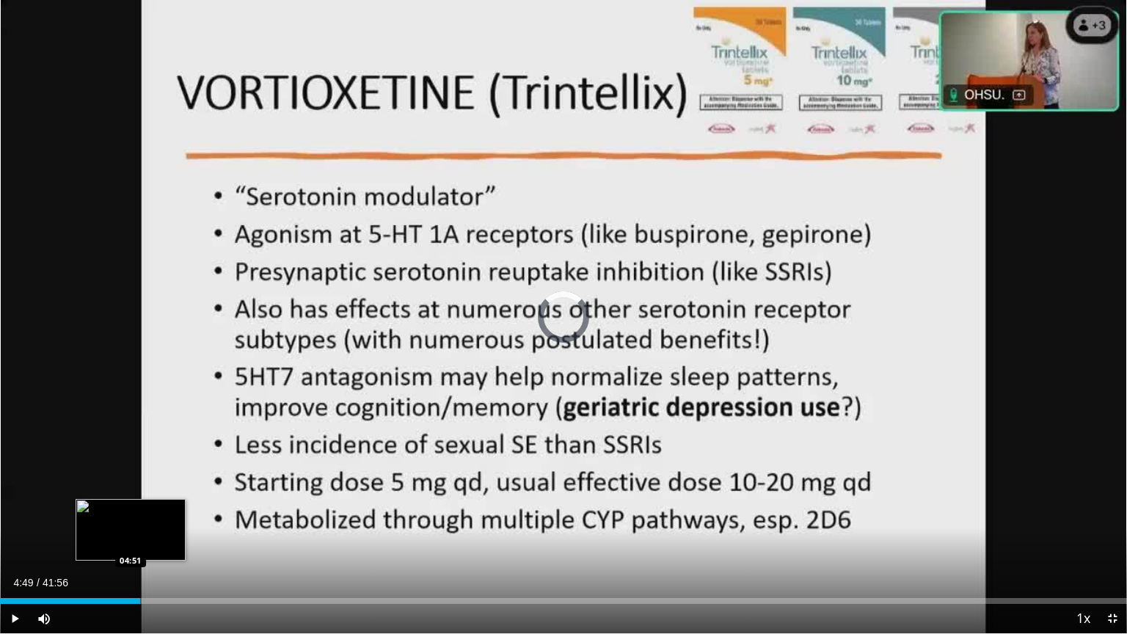
click at [129, 509] on div "05:12" at bounding box center [70, 601] width 140 height 6
click at [129, 509] on div "Loaded : 14.31% 04:49 04:49" at bounding box center [563, 597] width 1127 height 14
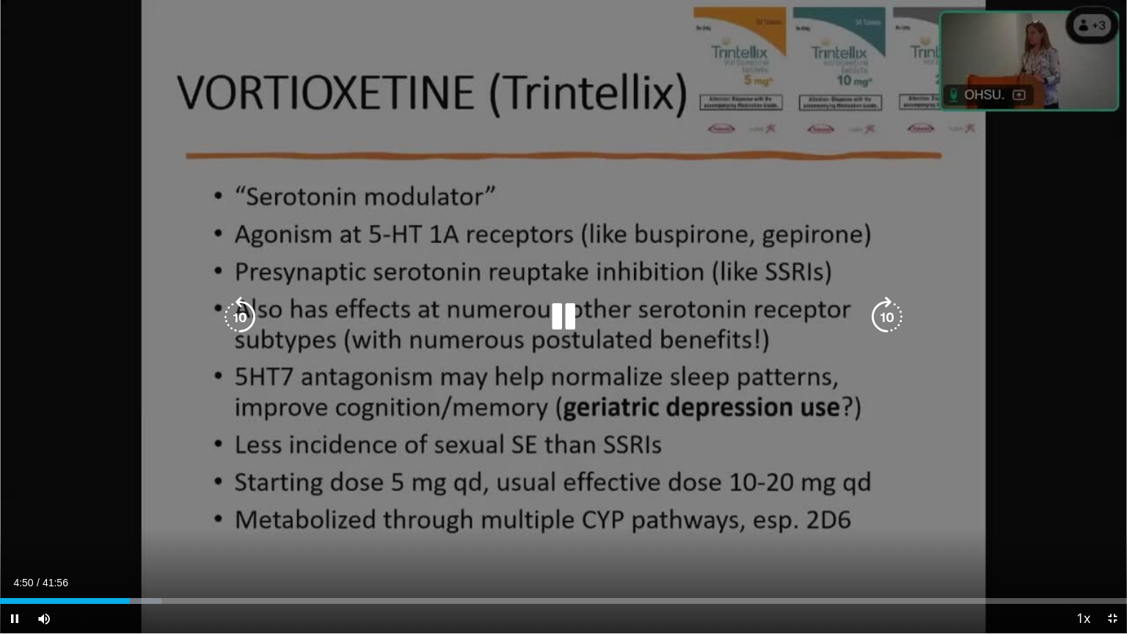
click at [164, 509] on div "10 seconds Tap to unmute" at bounding box center [563, 316] width 1127 height 633
click at [559, 324] on icon "Video Player" at bounding box center [563, 317] width 41 height 41
click at [588, 429] on div "10 seconds Tap to unmute" at bounding box center [563, 316] width 1127 height 633
click at [538, 264] on div "10 seconds Tap to unmute" at bounding box center [563, 316] width 1127 height 633
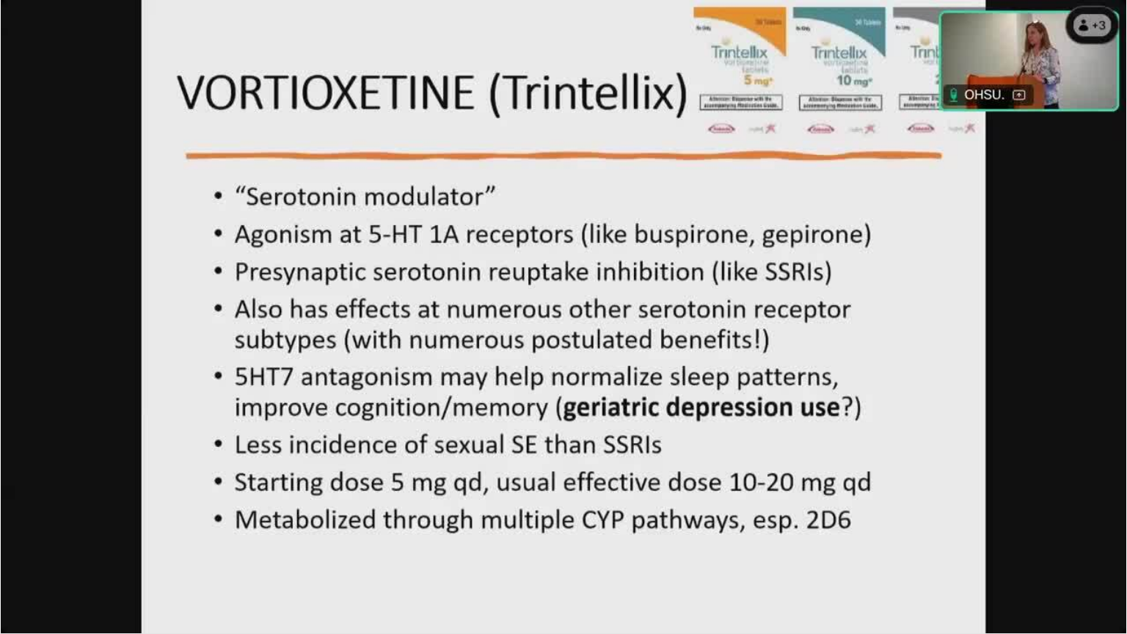
click at [694, 192] on div "10 seconds Tap to unmute" at bounding box center [563, 316] width 1127 height 633
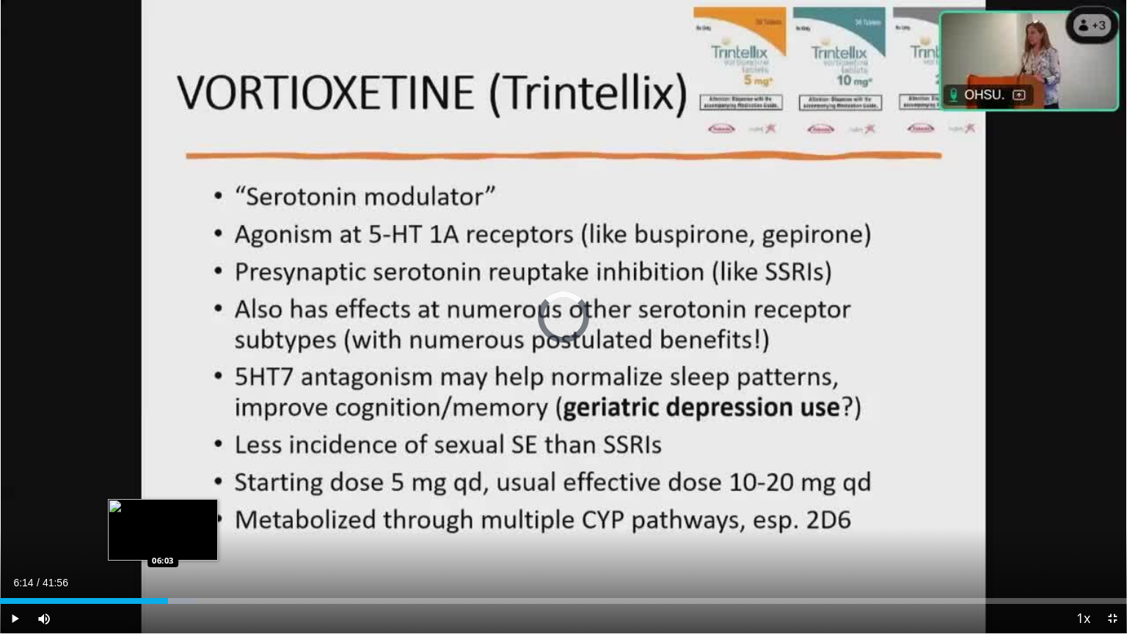
click at [162, 509] on div "06:14" at bounding box center [84, 601] width 168 height 6
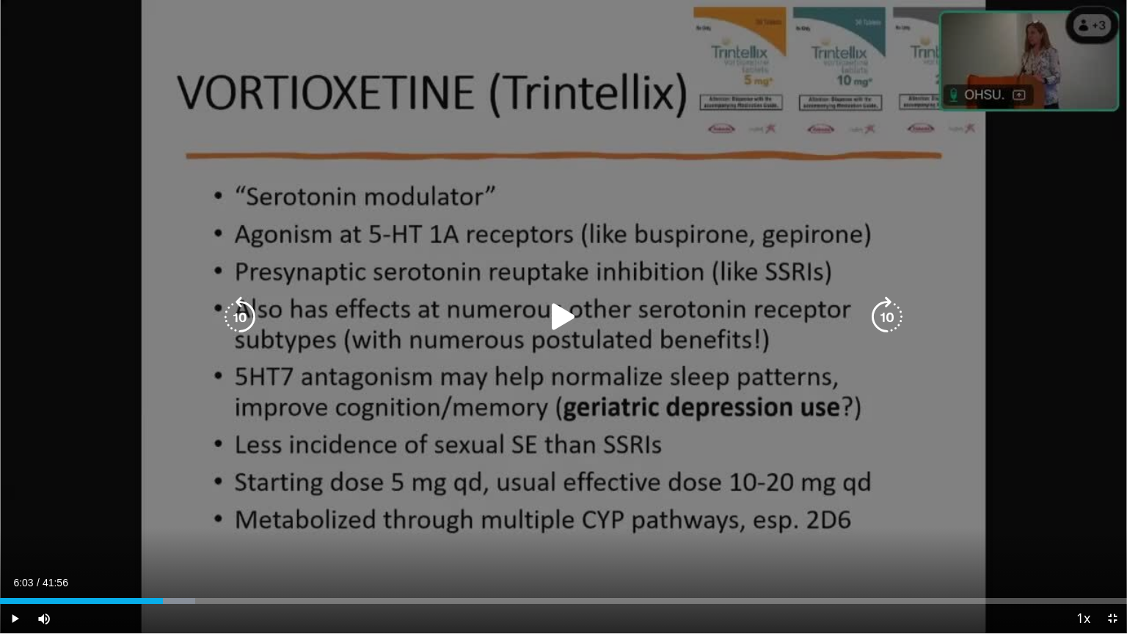
click at [377, 408] on div "10 seconds Tap to unmute" at bounding box center [563, 316] width 1127 height 633
click at [472, 434] on div "10 seconds Tap to unmute" at bounding box center [563, 316] width 1127 height 633
click at [677, 196] on div "10 seconds Tap to unmute" at bounding box center [563, 316] width 1127 height 633
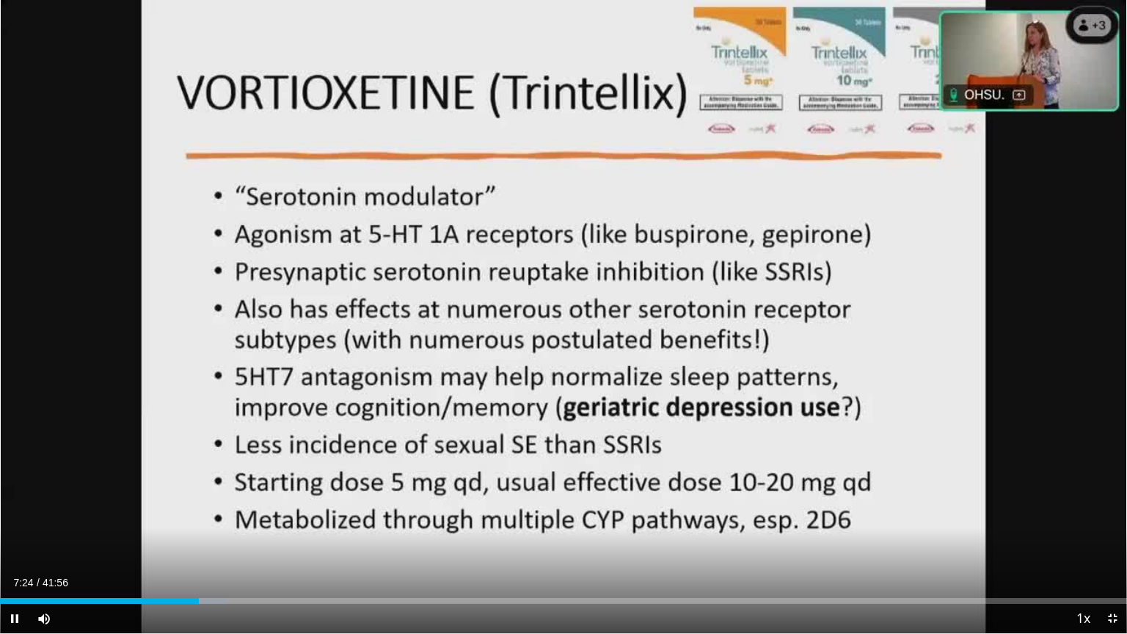
click at [898, 467] on div "10 seconds Tap to unmute" at bounding box center [563, 316] width 1127 height 633
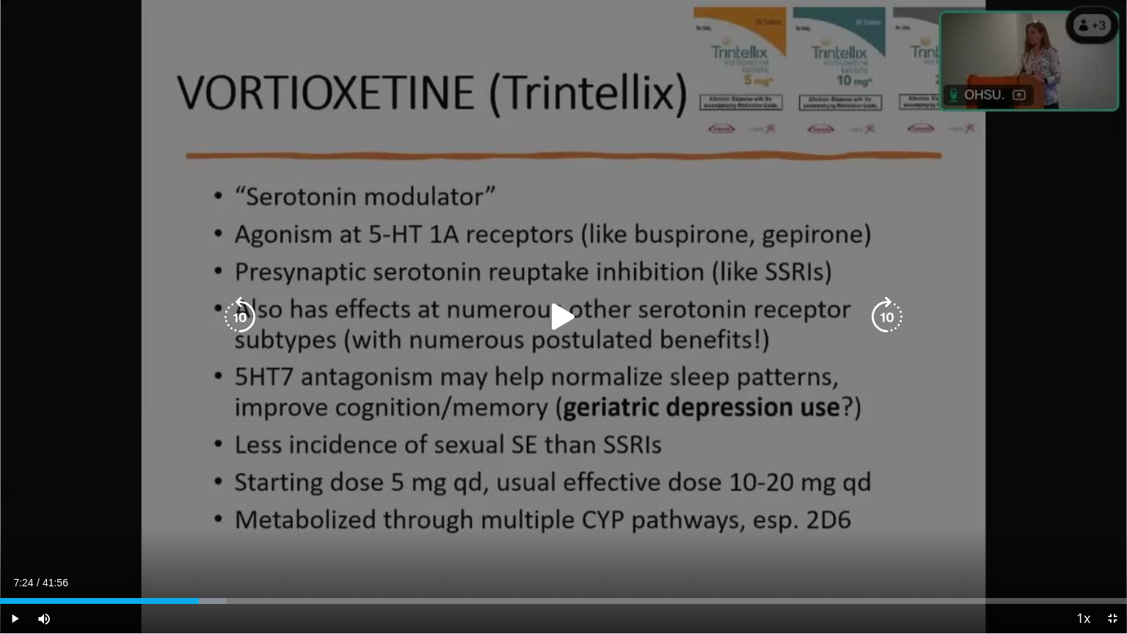
click at [717, 460] on div "10 seconds Tap to unmute" at bounding box center [563, 316] width 1127 height 633
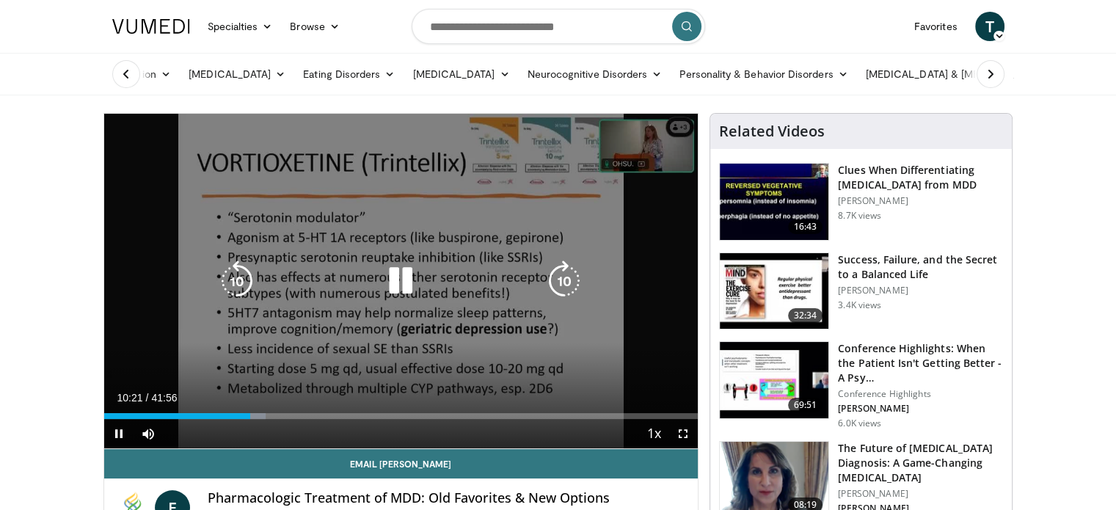
click at [512, 345] on div "10 seconds Tap to unmute" at bounding box center [401, 281] width 594 height 335
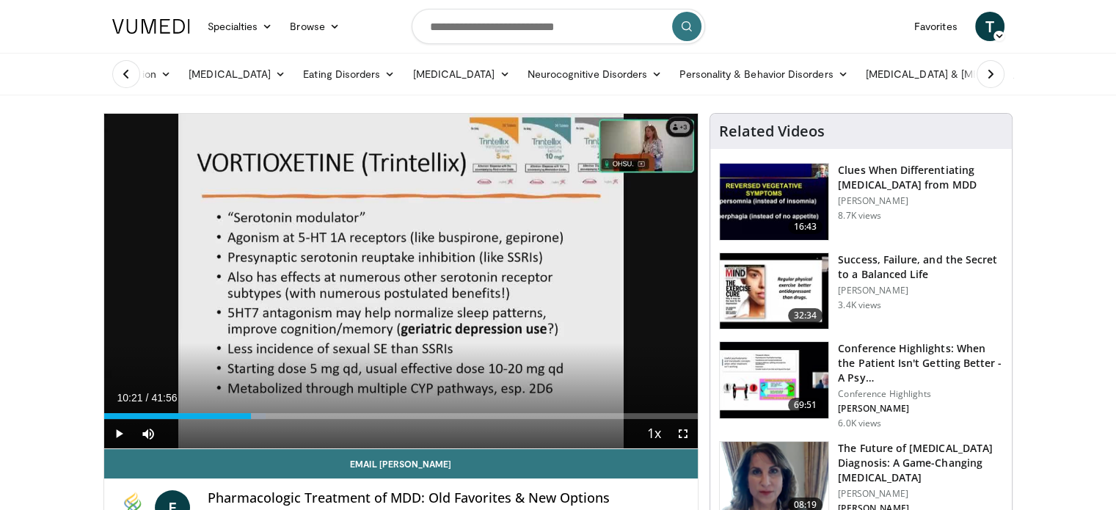
click at [385, 352] on div "10 seconds Tap to unmute" at bounding box center [401, 281] width 594 height 335
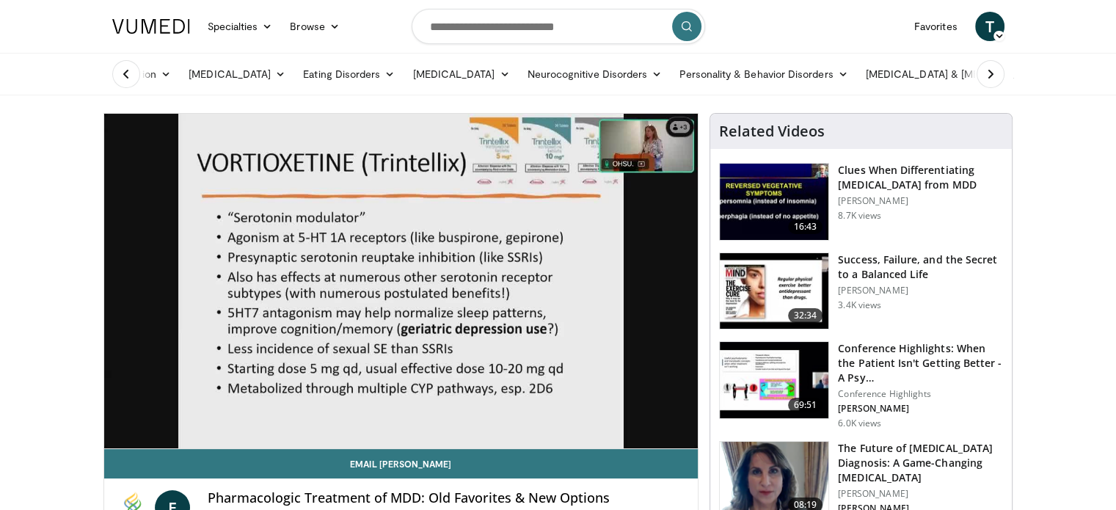
click at [358, 319] on div "10 seconds Tap to unmute" at bounding box center [401, 281] width 594 height 335
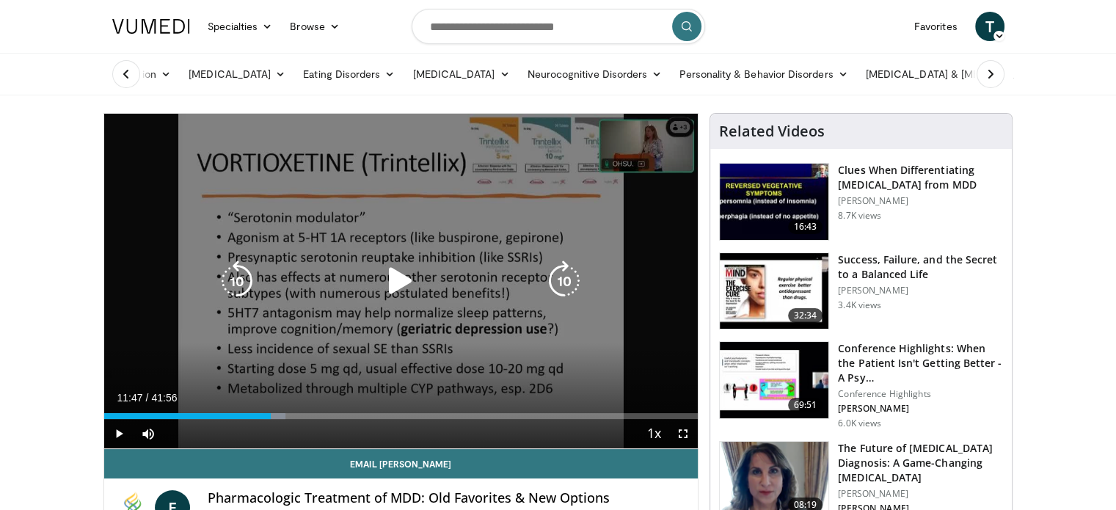
click at [410, 278] on icon "Video Player" at bounding box center [400, 281] width 41 height 41
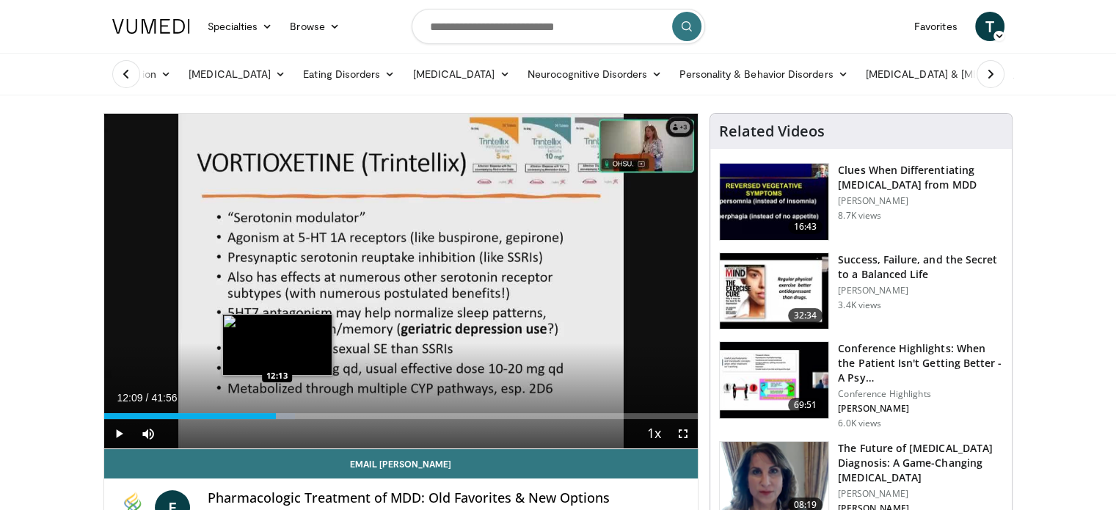
click at [276, 414] on div "12:09" at bounding box center [190, 416] width 172 height 6
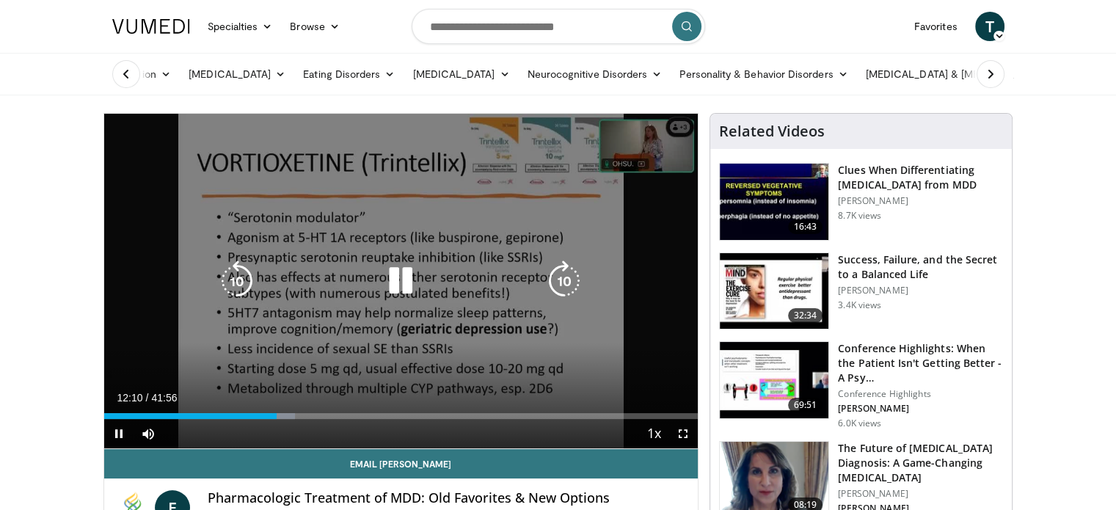
click at [359, 374] on div "10 seconds Tap to unmute" at bounding box center [401, 281] width 594 height 335
click at [406, 283] on icon "Video Player" at bounding box center [400, 281] width 41 height 41
click at [310, 327] on div "10 seconds Tap to unmute" at bounding box center [401, 281] width 594 height 335
click at [354, 333] on div "10 seconds Tap to unmute" at bounding box center [401, 281] width 594 height 335
click at [352, 412] on div "Loaded : 44.16% 17:36 17:29" at bounding box center [401, 412] width 594 height 14
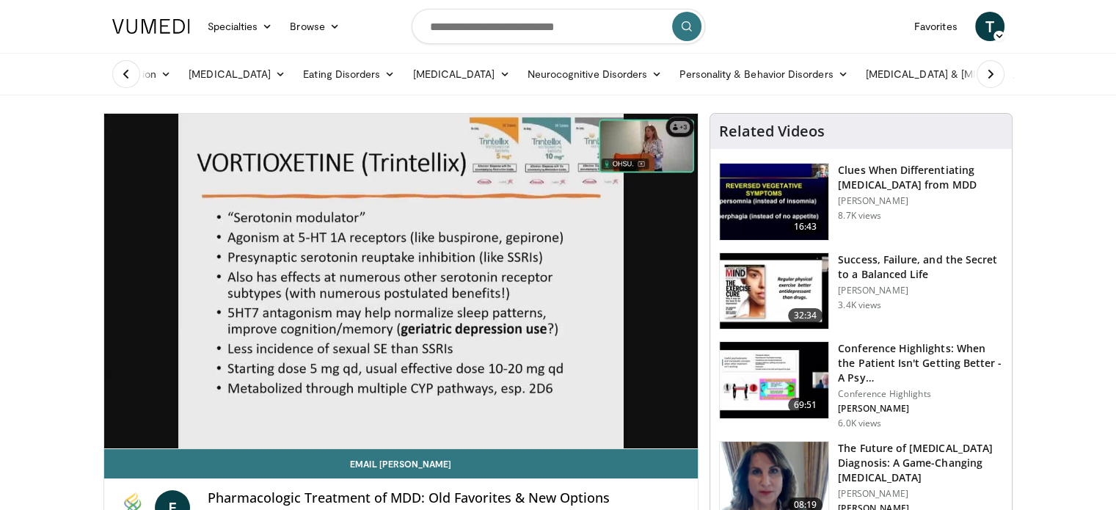
click at [354, 415] on div "10 seconds Tap to unmute" at bounding box center [401, 281] width 594 height 335
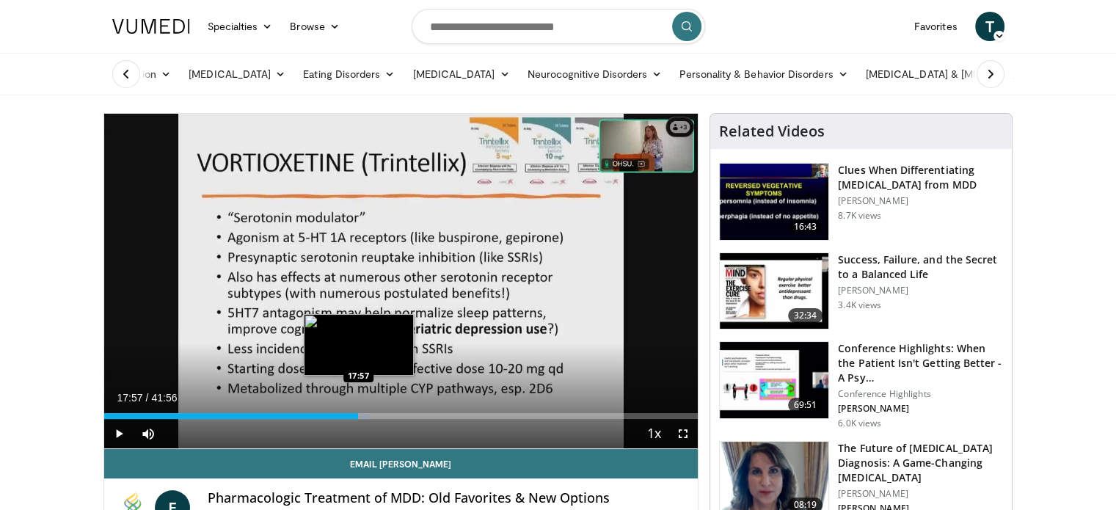
click at [358, 415] on div "Progress Bar" at bounding box center [362, 416] width 20 height 6
click at [364, 415] on div "Progress Bar" at bounding box center [363, 416] width 22 height 6
click at [361, 413] on div "18:10" at bounding box center [233, 416] width 258 height 6
click at [357, 413] on div "17:54" at bounding box center [231, 416] width 254 height 6
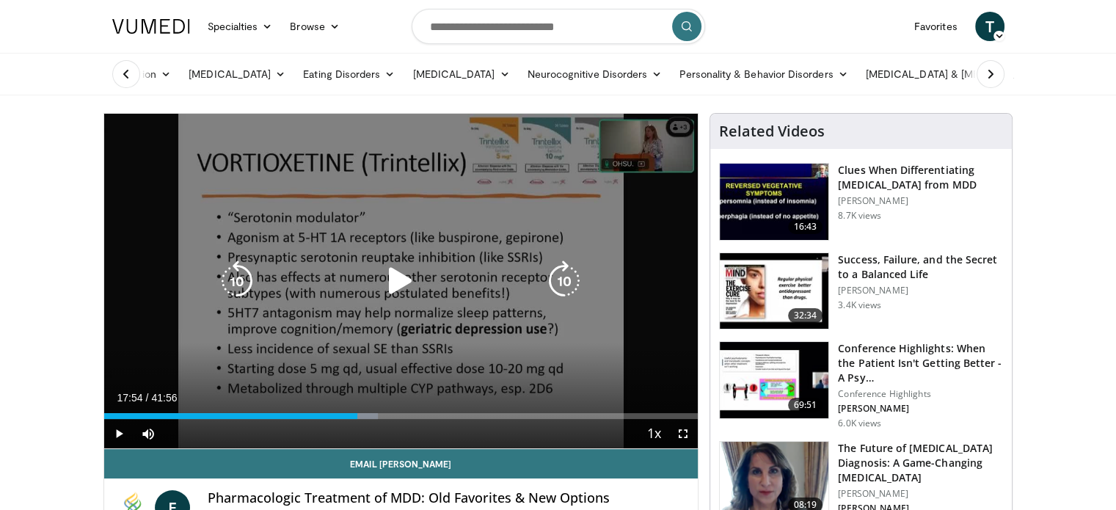
click at [505, 314] on div "10 seconds Tap to unmute" at bounding box center [401, 281] width 594 height 335
click at [485, 200] on div "10 seconds Tap to unmute" at bounding box center [401, 281] width 594 height 335
click at [400, 281] on icon "Video Player" at bounding box center [400, 281] width 41 height 41
click at [442, 239] on div "10 seconds Tap to unmute" at bounding box center [401, 281] width 594 height 335
click at [379, 207] on div "10 seconds Tap to unmute" at bounding box center [401, 281] width 594 height 335
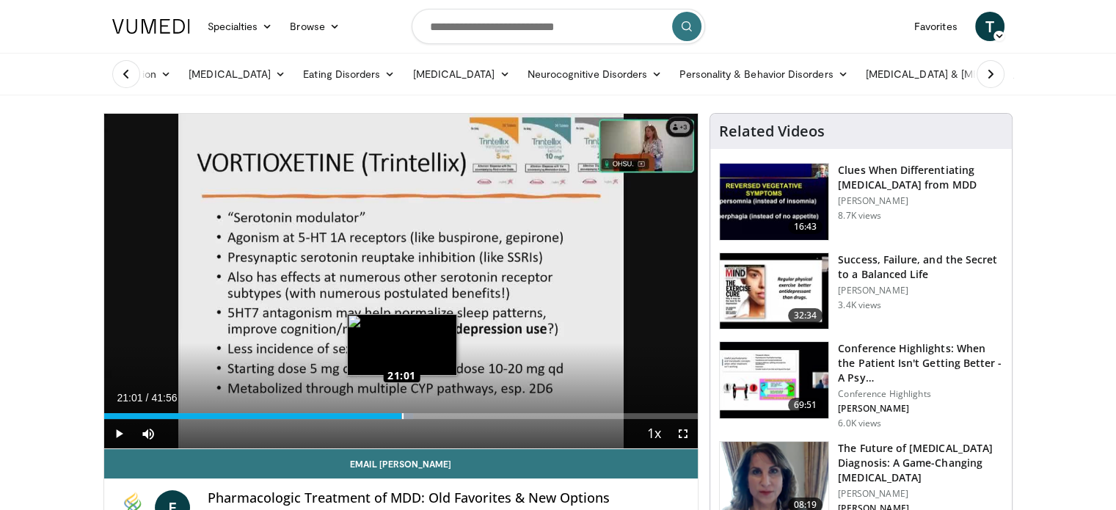
click at [401, 416] on div "Loaded : 52.04% 21:01 21:01" at bounding box center [401, 416] width 594 height 6
click at [399, 418] on div "21:05" at bounding box center [253, 416] width 299 height 6
click at [396, 418] on div "20:49" at bounding box center [251, 416] width 295 height 6
click at [391, 417] on div "Loaded : 48.49% 20:17 20:17" at bounding box center [401, 416] width 594 height 6
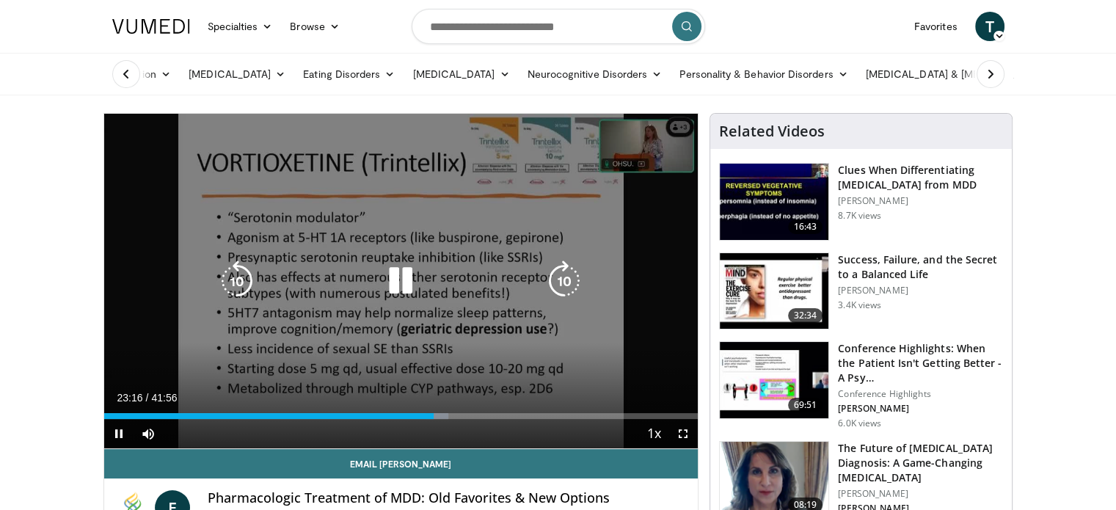
click at [393, 299] on icon "Video Player" at bounding box center [400, 281] width 41 height 41
click at [396, 283] on icon "Video Player" at bounding box center [400, 281] width 41 height 41
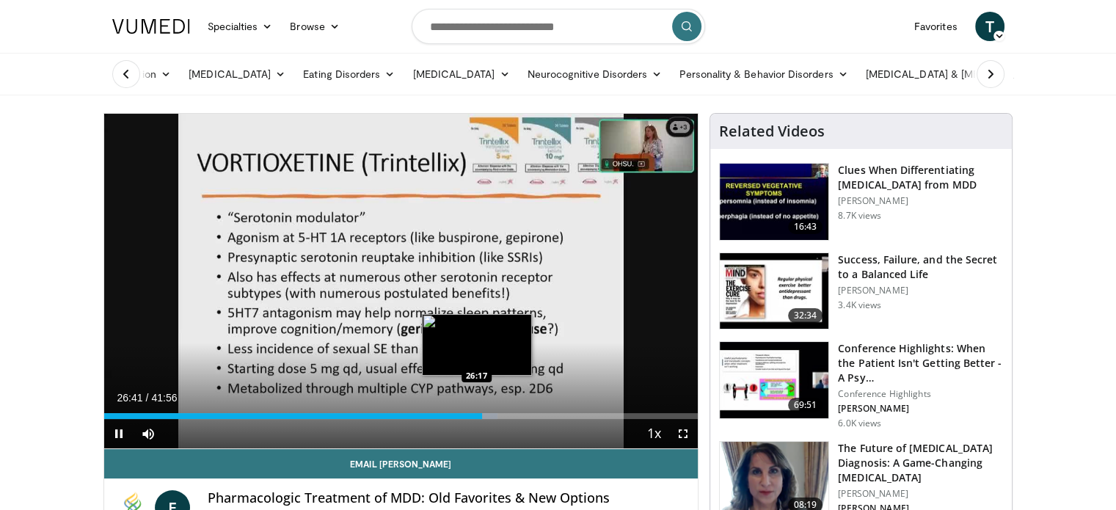
click at [476, 415] on video-js "**********" at bounding box center [401, 281] width 594 height 335
click at [478, 415] on div "26:44" at bounding box center [293, 416] width 379 height 6
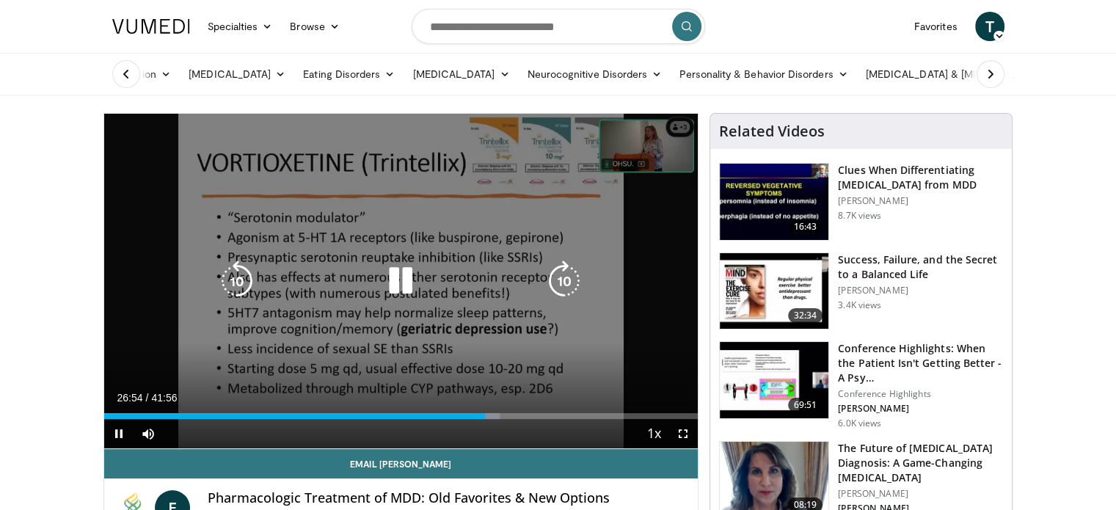
click at [531, 328] on div "10 seconds Tap to unmute" at bounding box center [401, 281] width 594 height 335
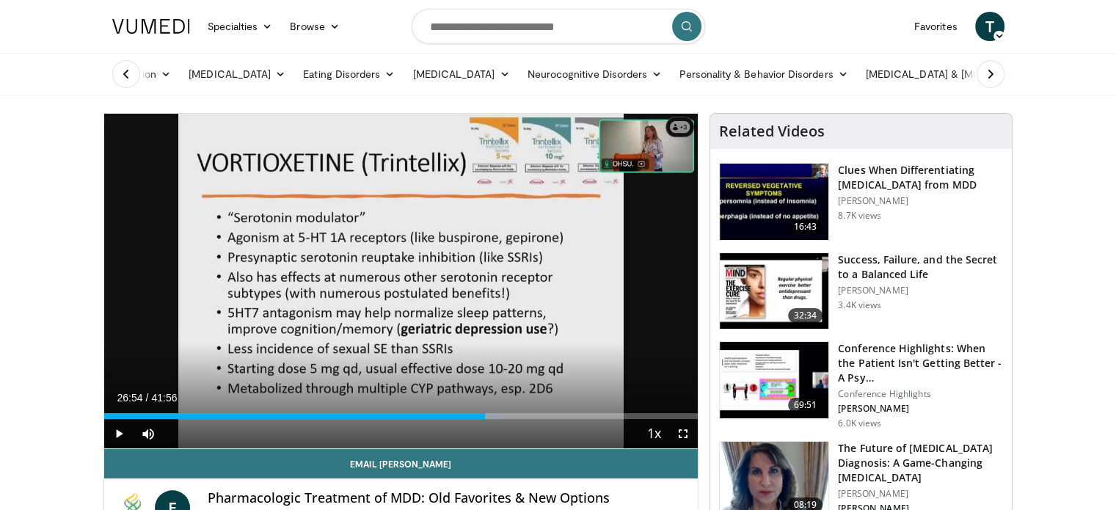
click at [531, 328] on div "10 seconds Tap to unmute" at bounding box center [401, 281] width 594 height 335
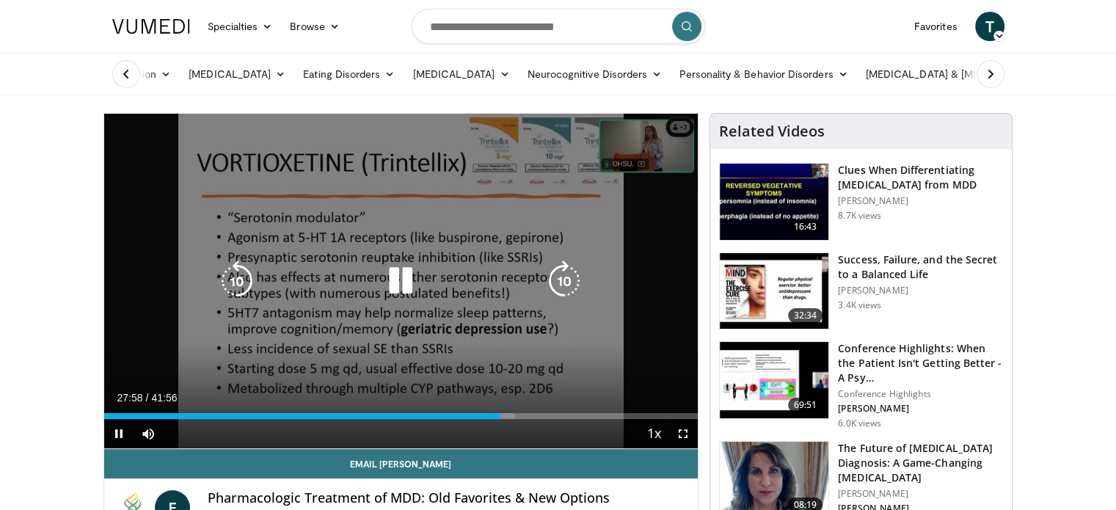
click at [346, 258] on div "10 seconds Tap to unmute" at bounding box center [401, 281] width 594 height 335
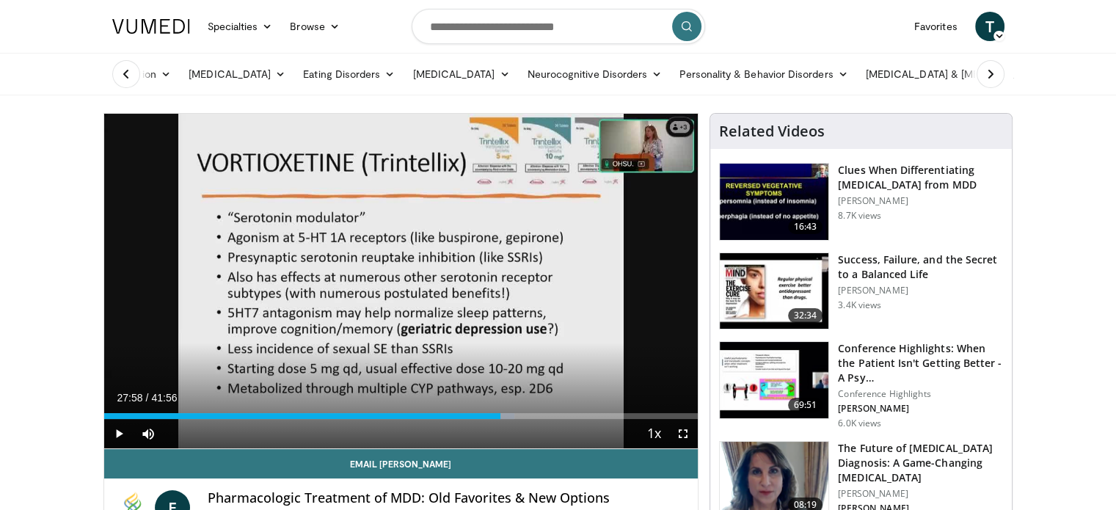
click at [322, 308] on div "10 seconds Tap to unmute" at bounding box center [401, 281] width 594 height 335
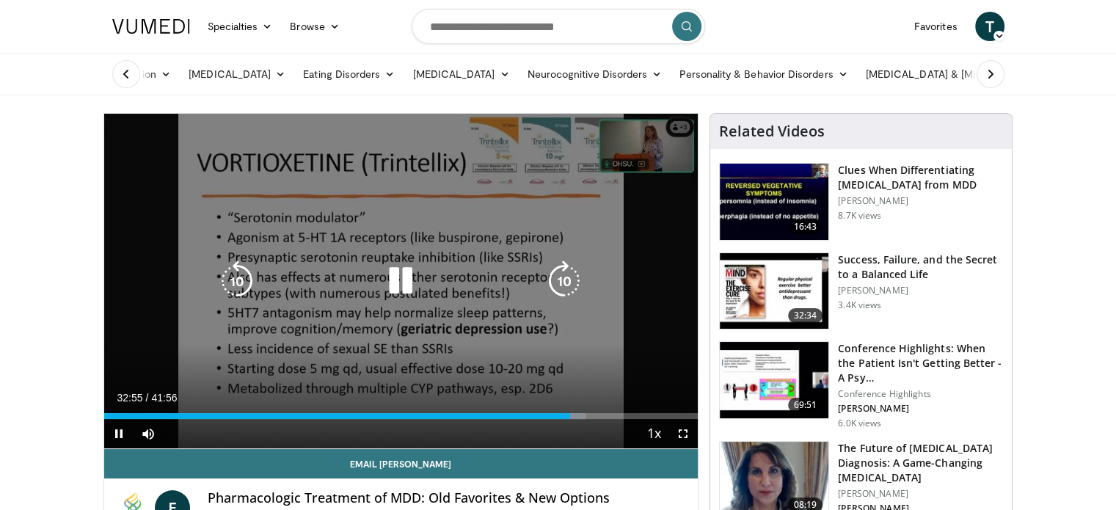
click at [545, 161] on div "10 seconds Tap to unmute" at bounding box center [401, 281] width 594 height 335
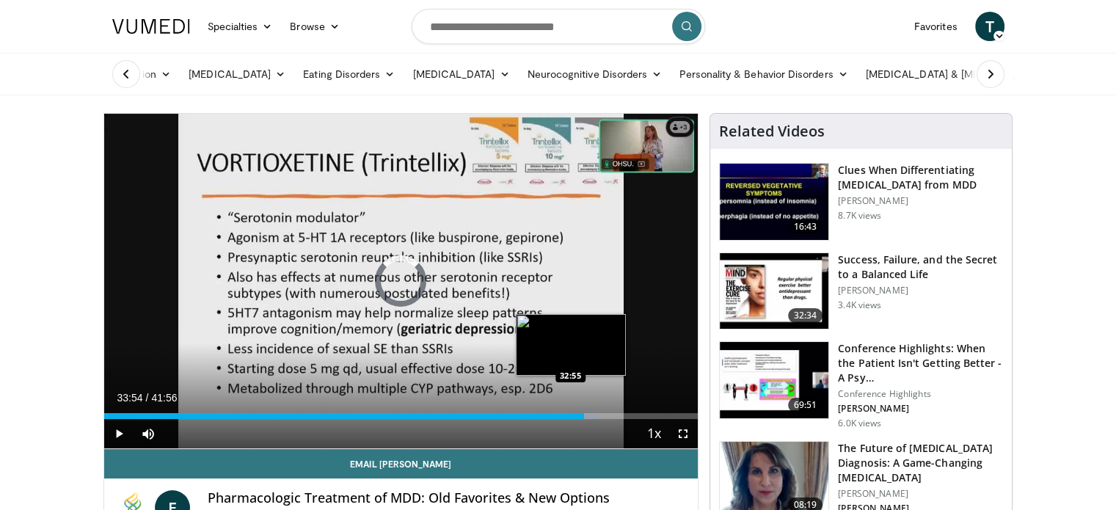
click at [570, 410] on div "Loaded : 83.47% 33:54 32:55" at bounding box center [401, 412] width 594 height 14
click at [565, 415] on div "Loaded : 79.25% 32:33 32:33" at bounding box center [401, 416] width 594 height 6
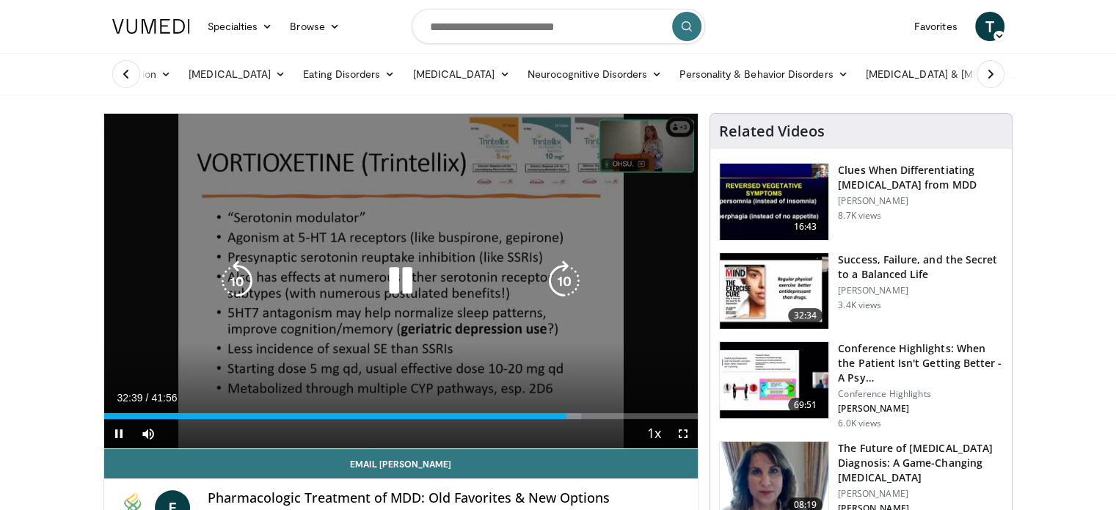
click at [520, 245] on div "10 seconds Tap to unmute" at bounding box center [401, 281] width 594 height 335
click at [505, 206] on div "10 seconds Tap to unmute" at bounding box center [401, 281] width 594 height 335
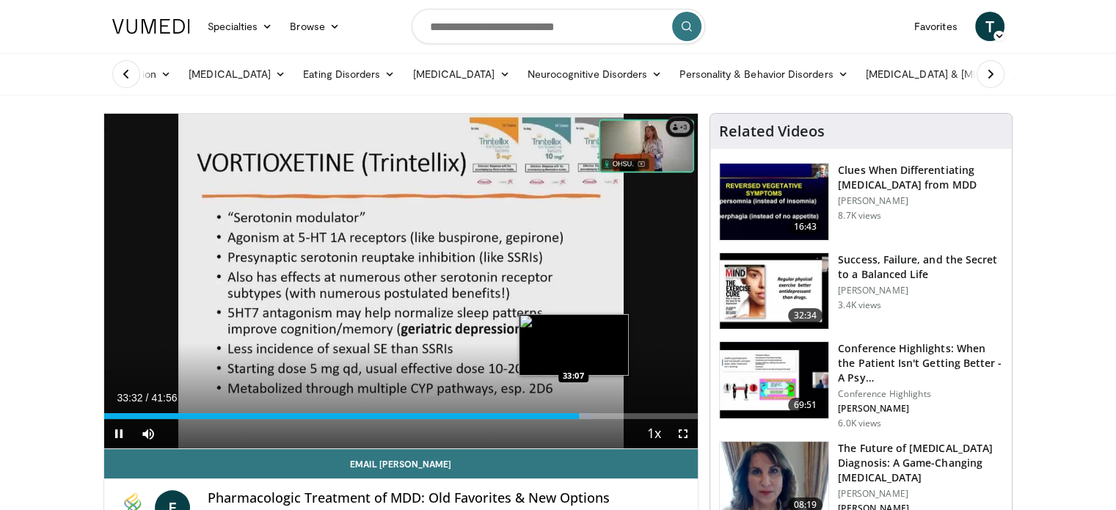
click at [572, 416] on div "33:32" at bounding box center [342, 416] width 476 height 6
click at [569, 414] on div "32:49" at bounding box center [336, 416] width 465 height 6
click at [599, 416] on div "34:59" at bounding box center [352, 416] width 496 height 6
click at [599, 414] on div "34:59" at bounding box center [352, 416] width 496 height 6
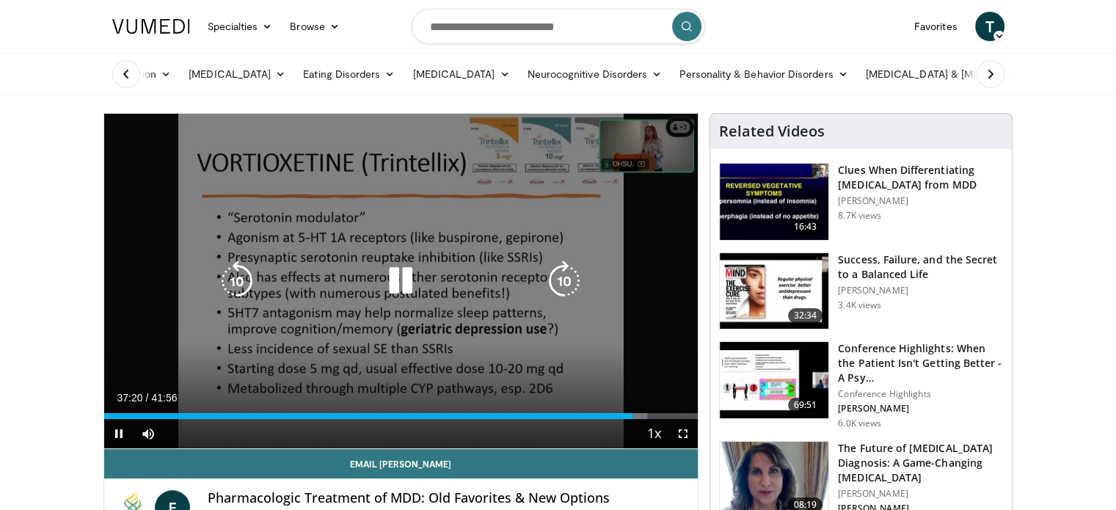
click at [501, 228] on div "10 seconds Tap to unmute" at bounding box center [401, 281] width 594 height 335
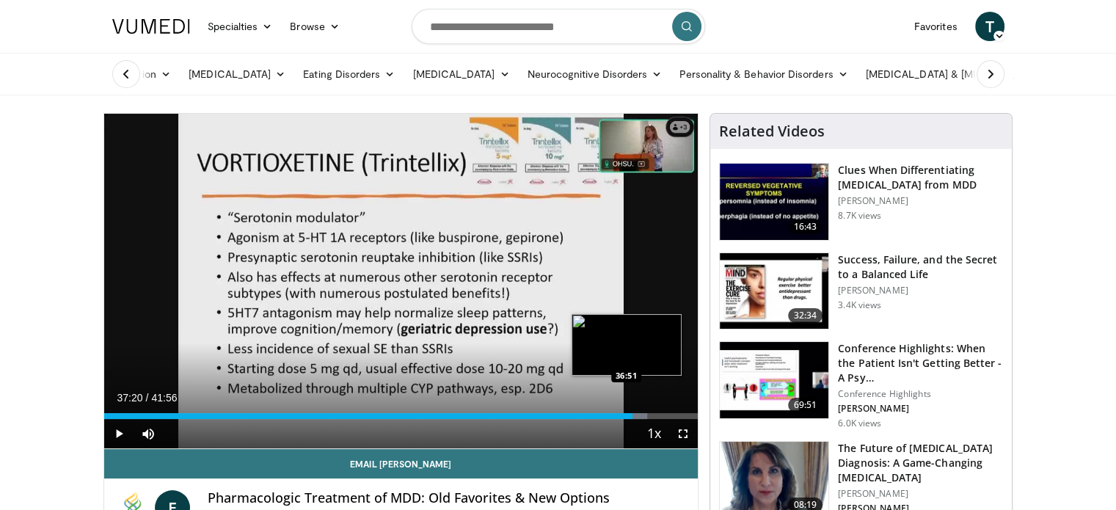
click at [626, 414] on div "Loaded : 91.47% 37:20 36:51" at bounding box center [401, 416] width 594 height 6
click at [620, 413] on div "Loaded : 87.44% 36:26 36:29" at bounding box center [401, 416] width 594 height 6
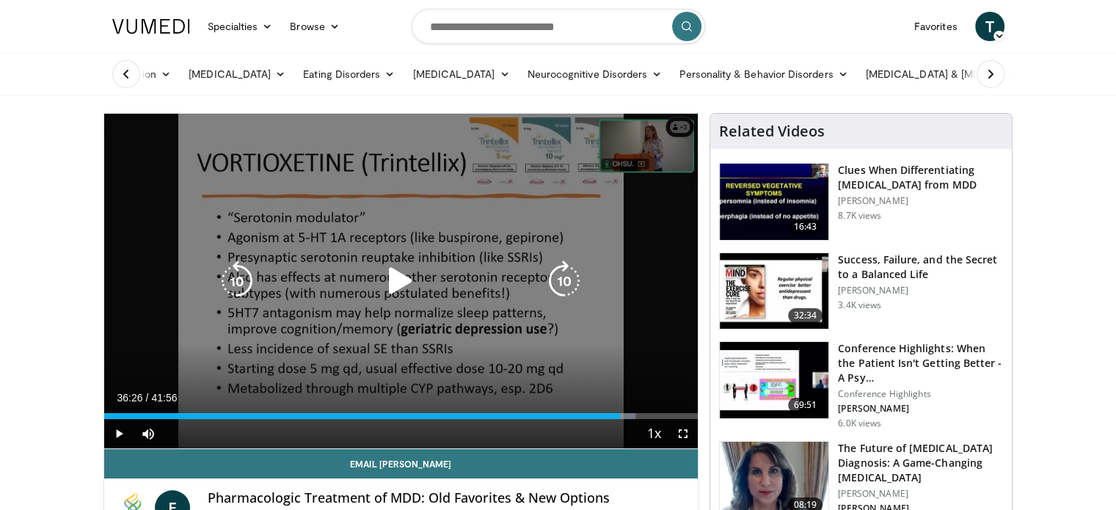
click at [575, 359] on div "10 seconds Tap to unmute" at bounding box center [401, 281] width 594 height 335
click at [511, 325] on div "10 seconds Tap to unmute" at bounding box center [401, 281] width 594 height 335
click at [537, 378] on div "10 seconds Tap to unmute" at bounding box center [401, 281] width 594 height 335
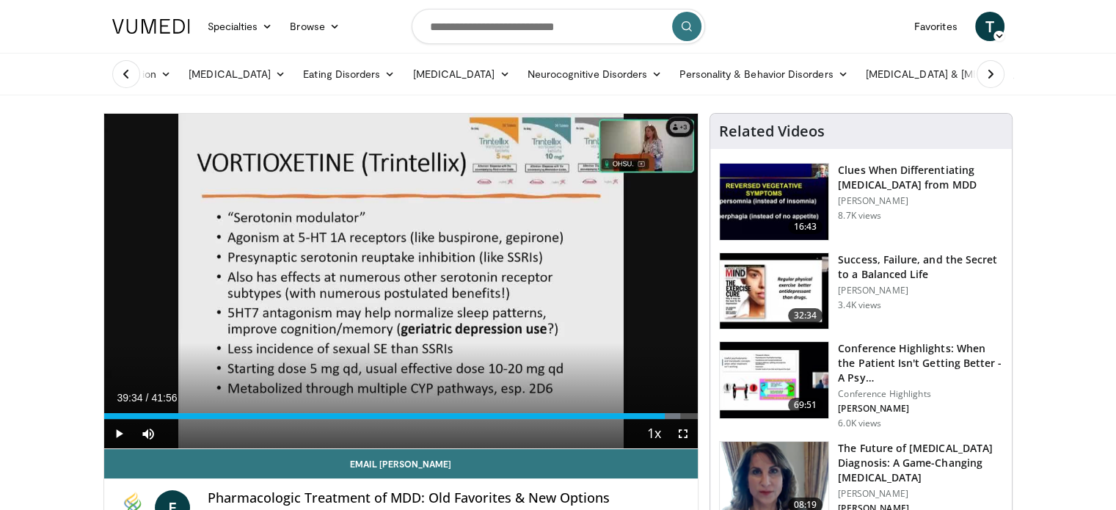
click at [519, 397] on div "Current Time 39:34 / Duration 41:56" at bounding box center [401, 397] width 594 height 13
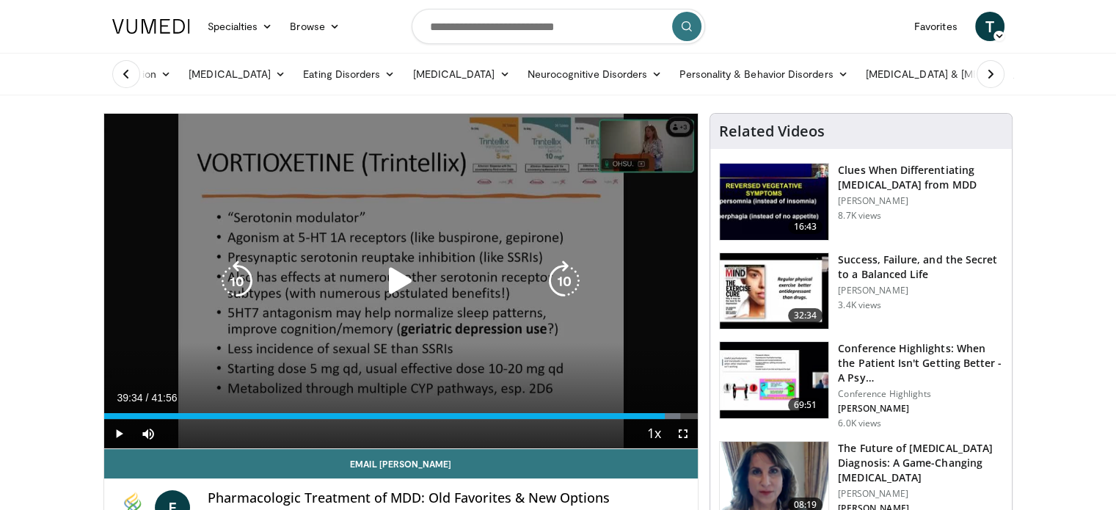
click at [520, 349] on div "10 seconds Tap to unmute" at bounding box center [401, 281] width 594 height 335
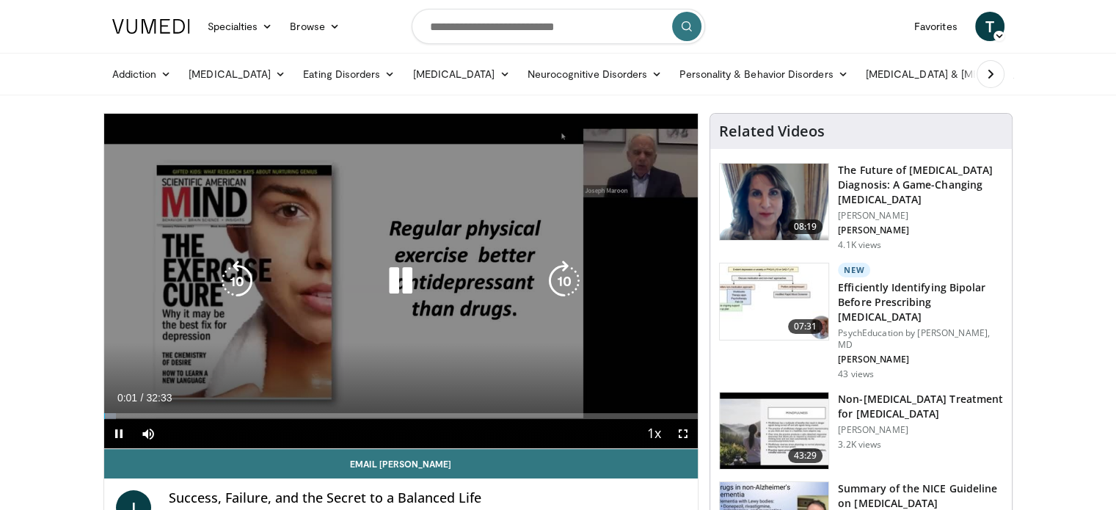
click at [399, 280] on icon "Video Player" at bounding box center [400, 281] width 41 height 41
drag, startPoint x: 452, startPoint y: 230, endPoint x: 372, endPoint y: 267, distance: 88.3
click at [372, 267] on div "10 seconds Tap to unmute" at bounding box center [401, 281] width 594 height 335
click at [404, 279] on icon "Video Player" at bounding box center [400, 281] width 41 height 41
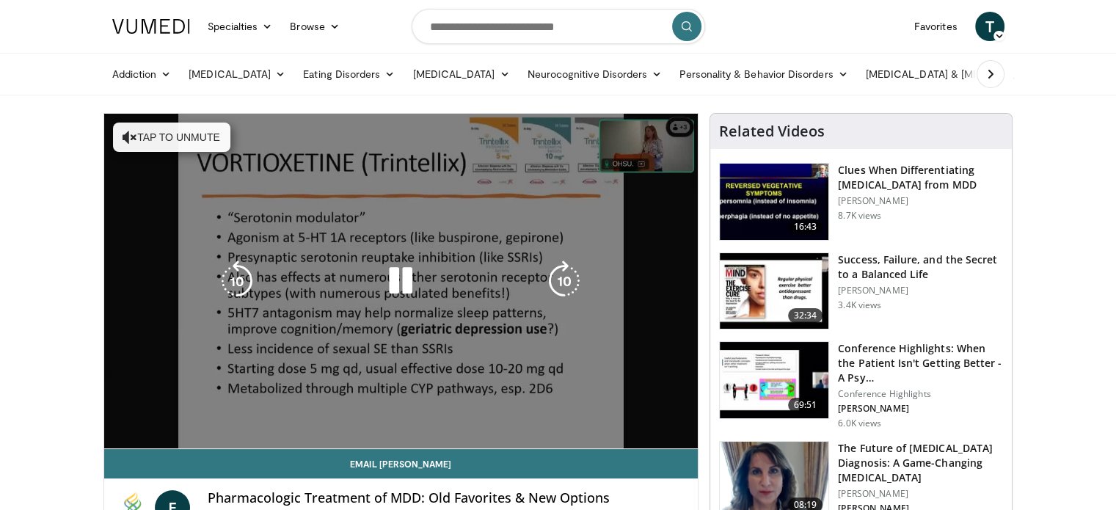
click at [400, 283] on icon "Video Player" at bounding box center [400, 281] width 41 height 41
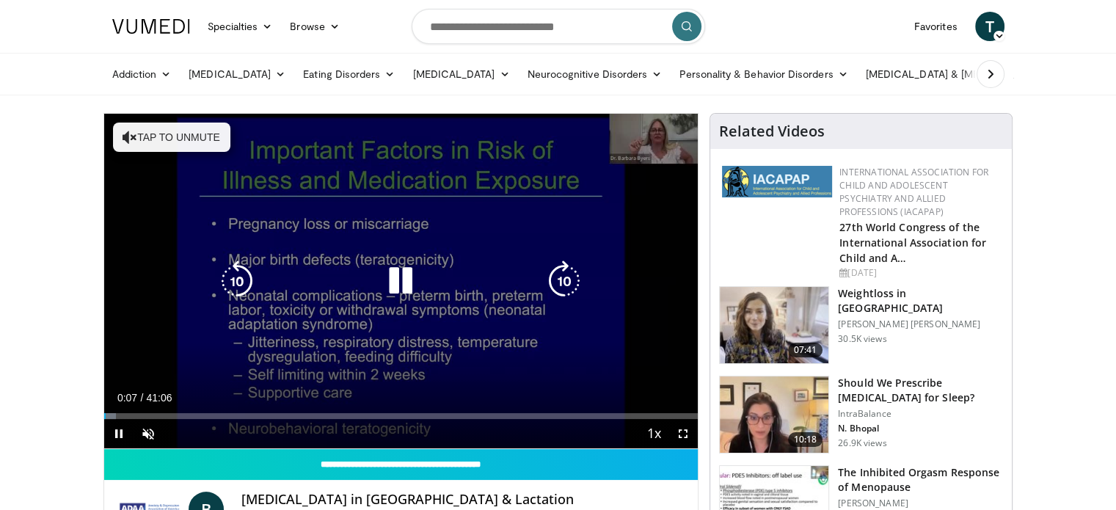
click at [402, 283] on icon "Video Player" at bounding box center [400, 281] width 41 height 41
